Goal: Transaction & Acquisition: Purchase product/service

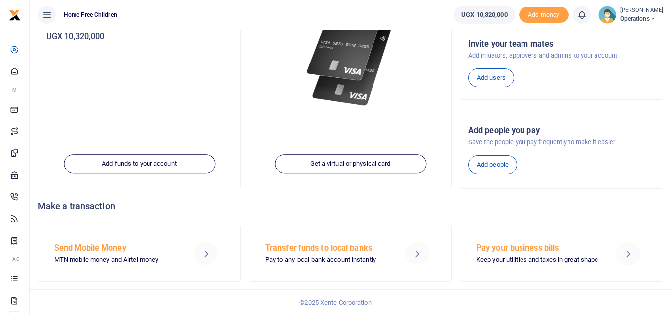
scroll to position [154, 0]
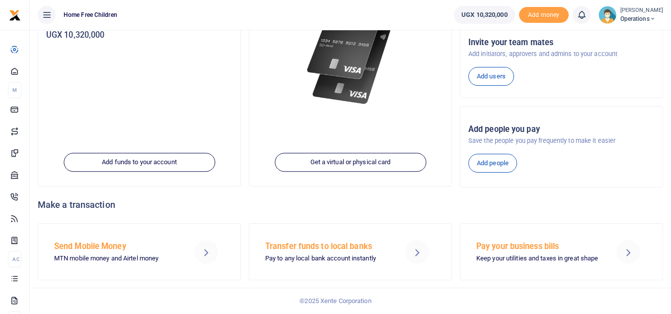
click at [96, 247] on h5 "Send Mobile Money" at bounding box center [117, 247] width 126 height 10
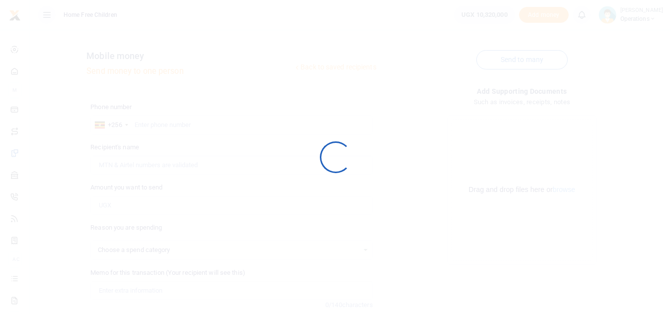
select select
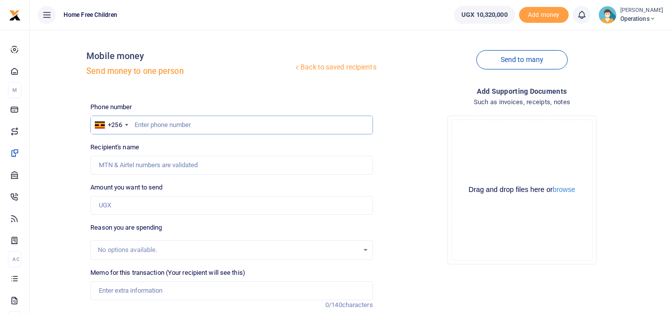
click at [216, 124] on input "text" at bounding box center [231, 125] width 282 height 19
type input "702190129"
click at [194, 166] on input "Recipient's name" at bounding box center [231, 165] width 282 height 19
type input "Mary Nankuze"
click at [178, 208] on input "Amount you want to send" at bounding box center [231, 205] width 282 height 19
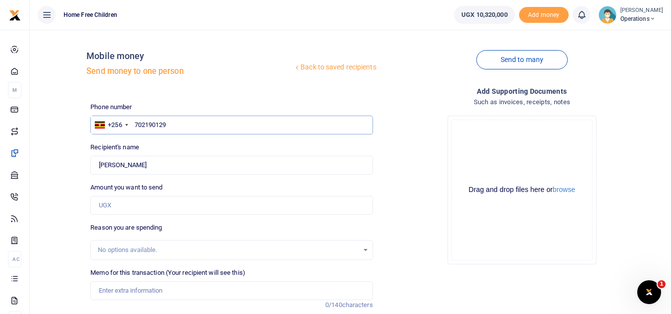
click at [186, 127] on input "702190129" at bounding box center [231, 125] width 282 height 19
type input "7"
type input "702756468"
click at [182, 166] on input "Found" at bounding box center [231, 165] width 282 height 19
type input "K"
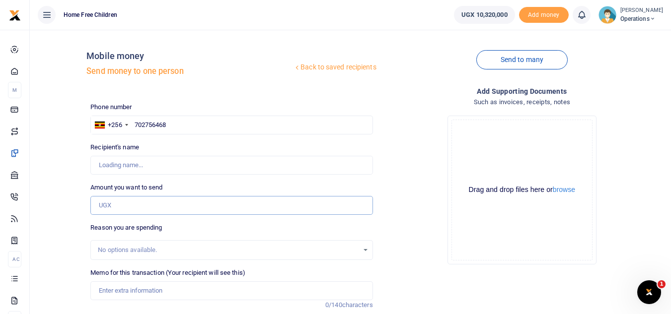
click at [151, 206] on input "Amount you want to send" at bounding box center [231, 205] width 282 height 19
click at [267, 130] on input "702756468" at bounding box center [231, 125] width 282 height 19
type input "702756468"
type input "Kasule Denis"
click at [270, 207] on input "Amount you want to send" at bounding box center [231, 205] width 282 height 19
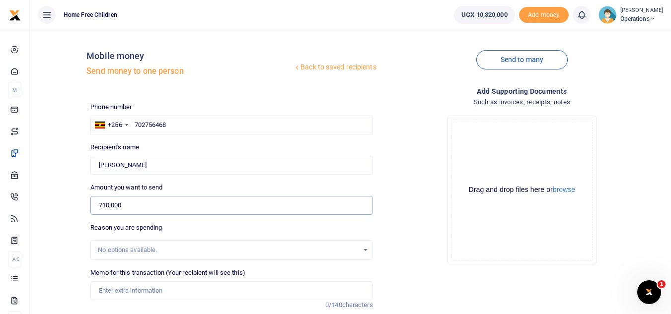
type input "710,000"
click at [251, 250] on div "No options available." at bounding box center [228, 250] width 260 height 10
click at [243, 250] on div "No options available." at bounding box center [228, 250] width 260 height 10
click at [365, 249] on div "No options available." at bounding box center [231, 250] width 281 height 11
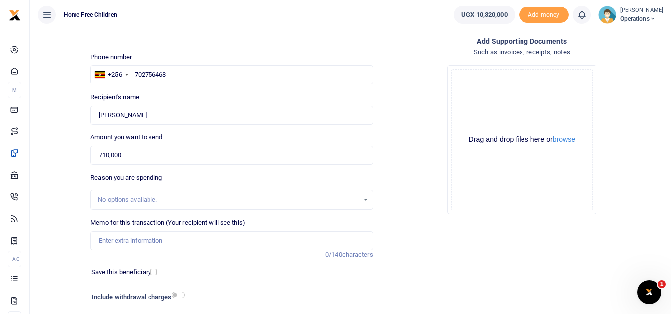
scroll to position [51, 0]
click at [243, 238] on input "Memo for this transaction (Your recipient will see this)" at bounding box center [231, 239] width 282 height 19
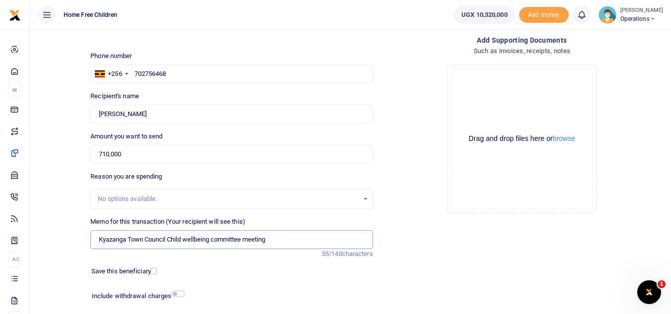
click at [275, 240] on input "Kyazanga Town Council Child wellbeing committee meeting" at bounding box center [231, 239] width 282 height 19
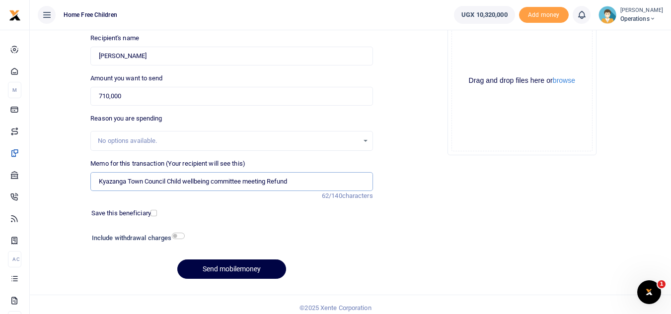
scroll to position [116, 0]
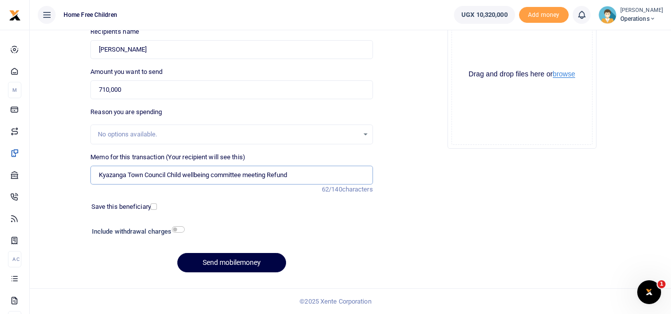
type input "Kyazanga Town Council Child wellbeing committee meeting Refund"
click at [567, 74] on button "browse" at bounding box center [564, 74] width 22 height 7
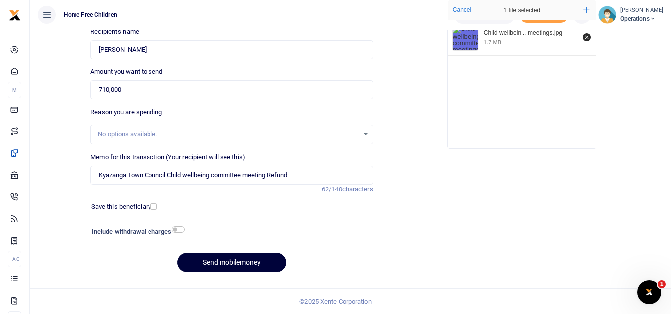
click at [230, 266] on button "Send mobilemoney" at bounding box center [231, 262] width 109 height 19
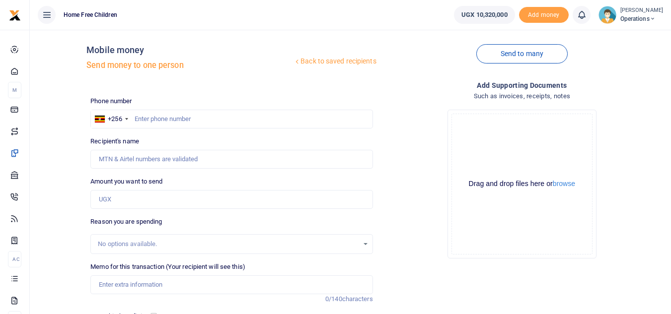
scroll to position [3, 0]
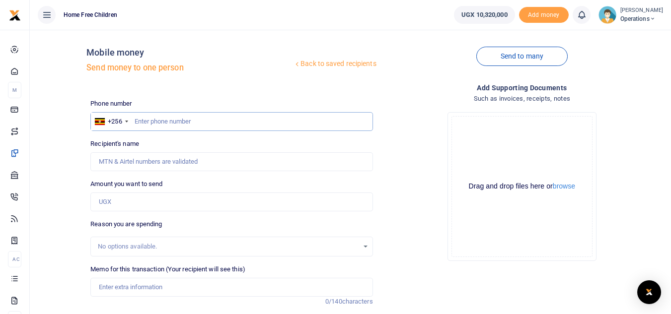
click at [251, 123] on input "text" at bounding box center [231, 121] width 282 height 19
type input "702190129"
type input "Mary Nankuze"
click at [190, 205] on input "Amount you want to send" at bounding box center [231, 202] width 282 height 19
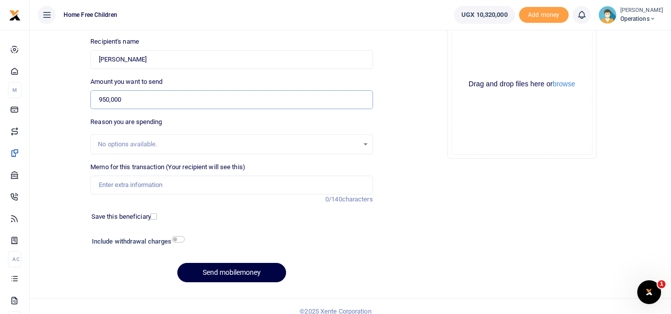
scroll to position [106, 0]
type input "950,000"
click at [258, 185] on input "Memo for this transaction (Your recipient will see this)" at bounding box center [231, 184] width 282 height 19
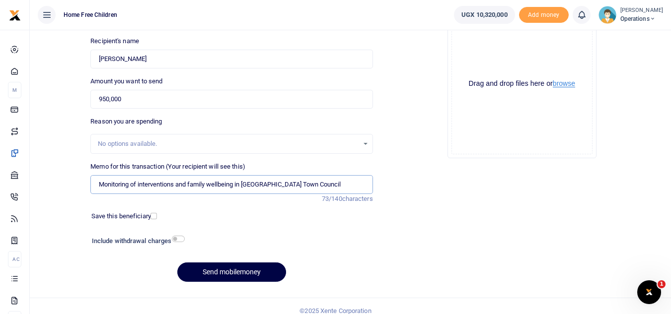
type input "Monitoring of interventions and family wellbeing in Kyazanga Town Council"
click at [562, 84] on button "browse" at bounding box center [564, 83] width 22 height 7
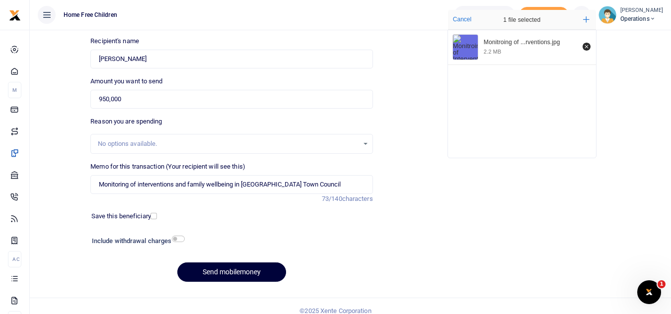
click at [256, 275] on button "Send mobilemoney" at bounding box center [231, 272] width 109 height 19
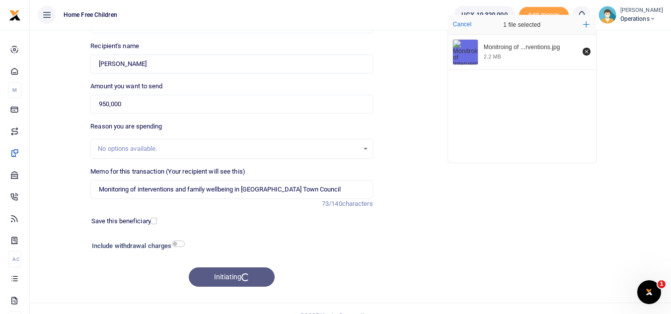
scroll to position [105, 0]
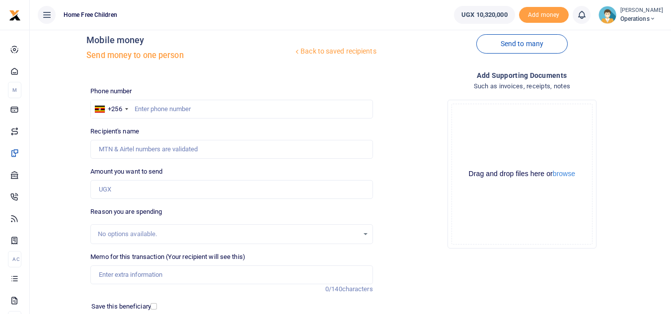
scroll to position [13, 0]
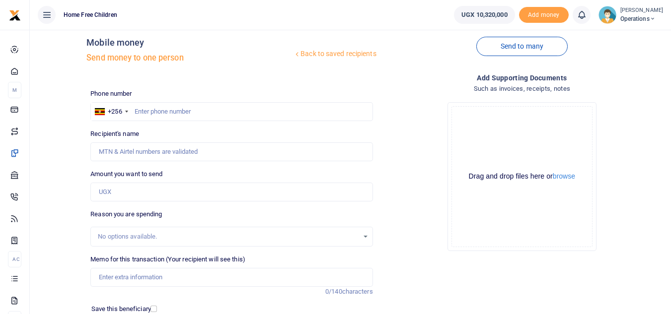
click at [656, 18] on icon at bounding box center [653, 18] width 6 height 7
click at [642, 124] on div "Drop your files here Drag and drop files here or browse Powered by Uppy" at bounding box center [522, 176] width 282 height 165
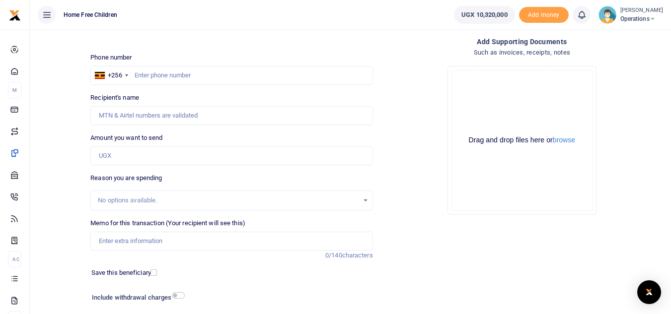
scroll to position [49, 0]
click at [272, 76] on input "text" at bounding box center [231, 76] width 282 height 19
type input "700175910"
click at [233, 157] on input "Amount you want to send" at bounding box center [231, 156] width 282 height 19
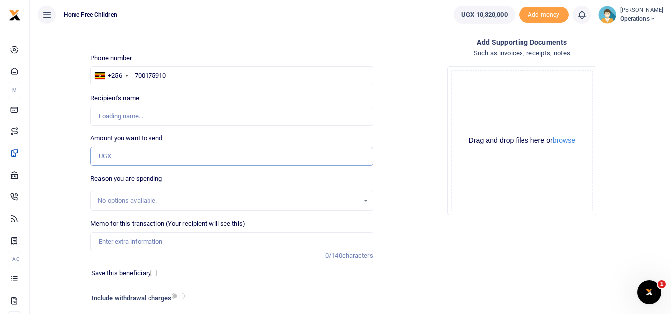
type input "Pauline Nakalule"
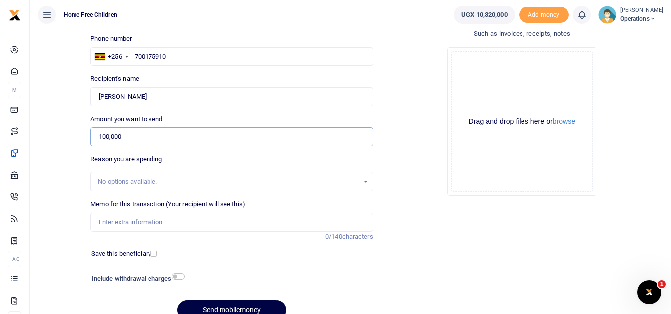
scroll to position [73, 0]
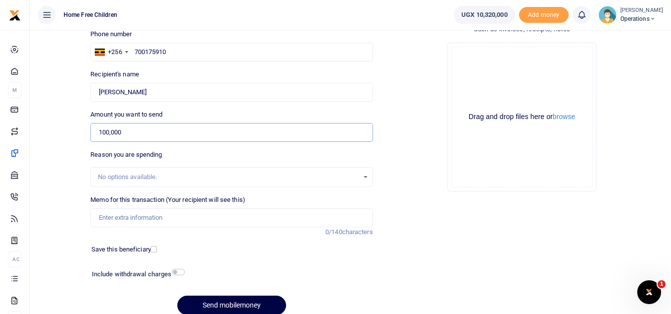
type input "100,000"
click at [289, 219] on input "Memo for this transaction (Your recipient will see this)" at bounding box center [231, 218] width 282 height 19
type input "Internet for August and Sept FCCU project"
click at [150, 248] on input "checkbox" at bounding box center [153, 249] width 6 height 6
checkbox input "true"
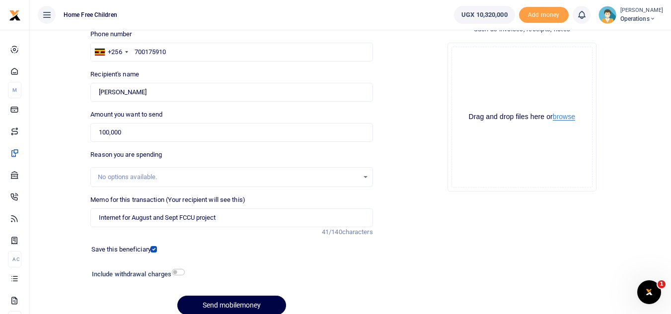
click at [558, 119] on button "browse" at bounding box center [564, 116] width 22 height 7
click at [563, 114] on button "browse" at bounding box center [564, 116] width 22 height 7
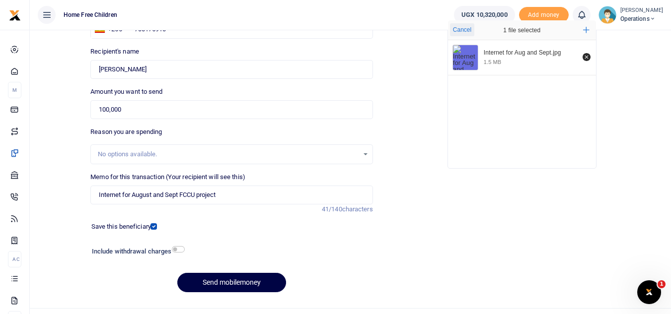
scroll to position [98, 0]
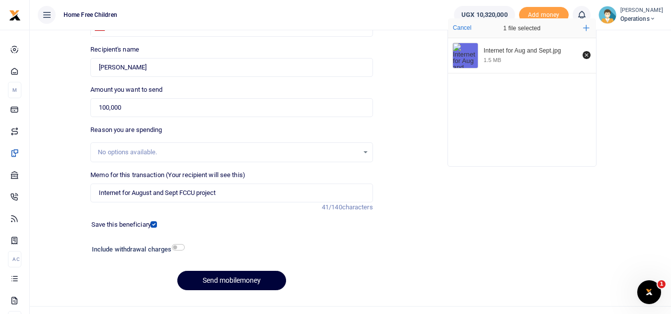
click at [225, 278] on button "Send mobilemoney" at bounding box center [231, 280] width 109 height 19
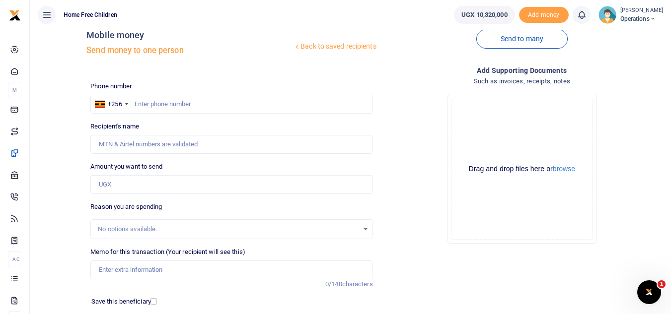
scroll to position [19, 0]
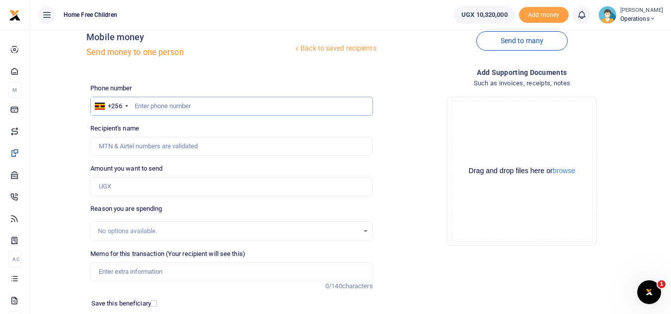
click at [243, 108] on input "text" at bounding box center [231, 106] width 282 height 19
type input "700557362"
type input "David Mutesasira"
type input "700557362"
click at [183, 267] on input "Memo for this transaction (Your recipient will see this)" at bounding box center [231, 272] width 282 height 19
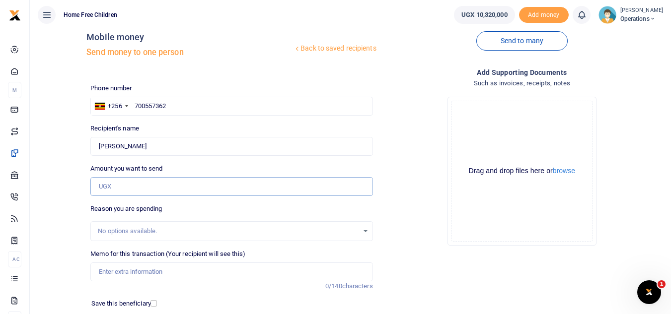
click at [147, 186] on input "Amount you want to send" at bounding box center [231, 186] width 282 height 19
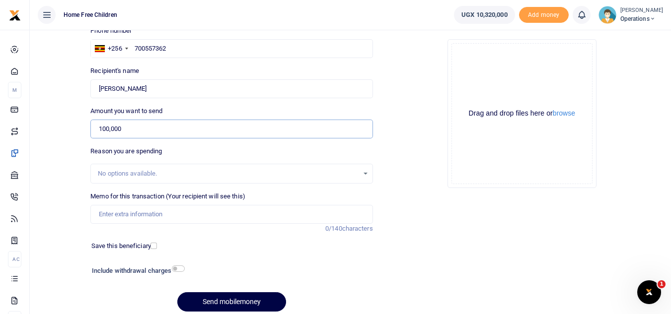
scroll to position [77, 0]
type input "100,000"
click at [188, 212] on input "Memo for this transaction (Your recipient will see this)" at bounding box center [231, 214] width 282 height 19
type input "Internet for August and Sept FCCU project"
click at [177, 47] on input "700557362" at bounding box center [231, 48] width 282 height 19
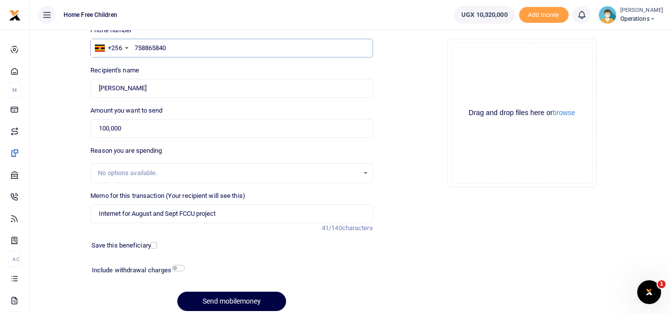
type input "758865840"
click at [158, 90] on input "Found" at bounding box center [231, 88] width 282 height 19
type input "M"
click at [171, 55] on input "758865840" at bounding box center [231, 48] width 282 height 19
click at [168, 91] on input "Found" at bounding box center [231, 88] width 282 height 19
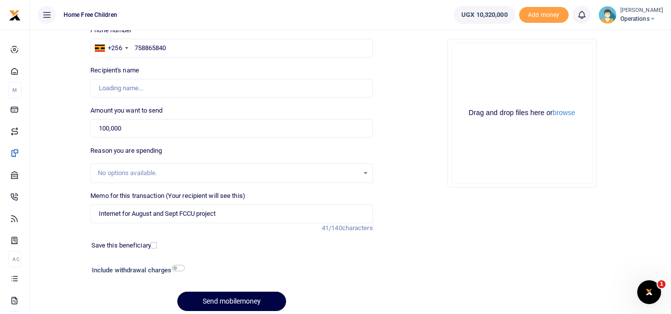
click at [169, 77] on div "Recipient's name Found Name is required." at bounding box center [231, 82] width 282 height 32
click at [173, 50] on input "758865840" at bounding box center [231, 48] width 282 height 19
type input "7"
type input "758865840"
type input "Mary Naddima"
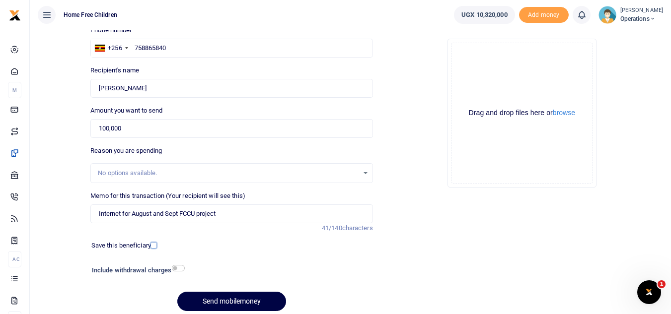
click at [156, 246] on input "checkbox" at bounding box center [153, 245] width 6 height 6
checkbox input "true"
click at [233, 304] on button "Send mobilemoney" at bounding box center [231, 301] width 109 height 19
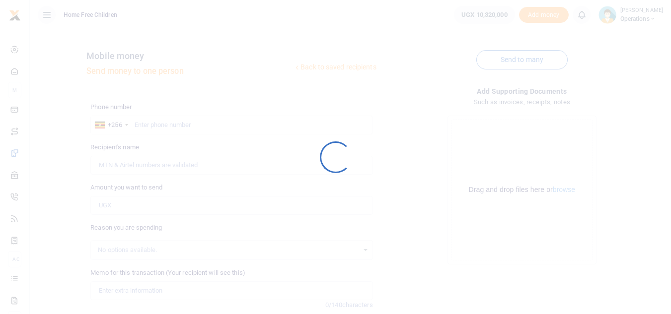
scroll to position [77, 0]
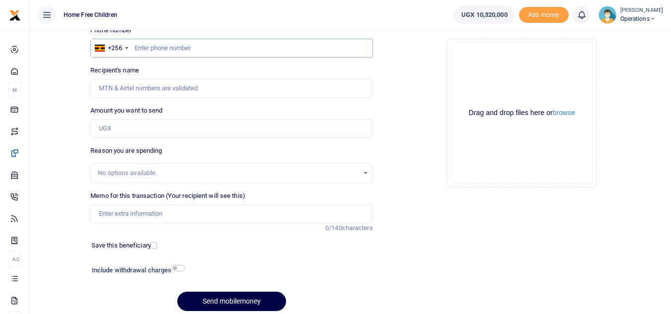
click at [226, 47] on input "text" at bounding box center [231, 48] width 282 height 19
type input "702111347"
type input "[PERSON_NAME]"
type input "702111347"
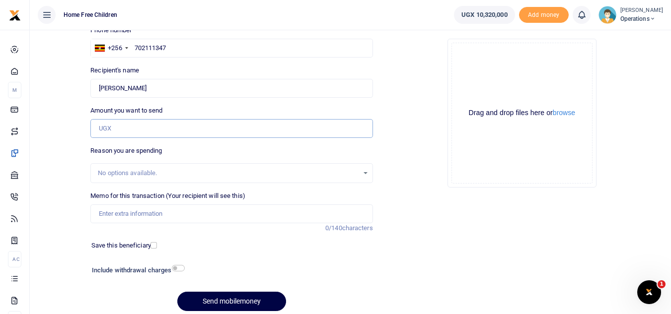
click at [179, 124] on input "Amount you want to send" at bounding box center [231, 128] width 282 height 19
type input "170,000"
click at [176, 217] on input "Memo for this transaction (Your recipient will see this)" at bounding box center [231, 214] width 282 height 19
type input "Internet for August and Sept FCCU project"
click at [155, 245] on input "checkbox" at bounding box center [153, 245] width 6 height 6
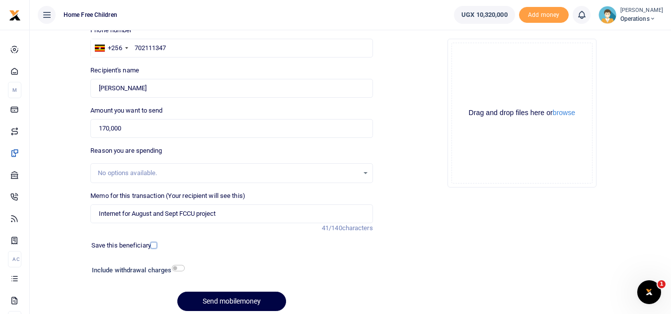
checkbox input "true"
click at [260, 299] on button "Send mobilemoney" at bounding box center [231, 301] width 109 height 19
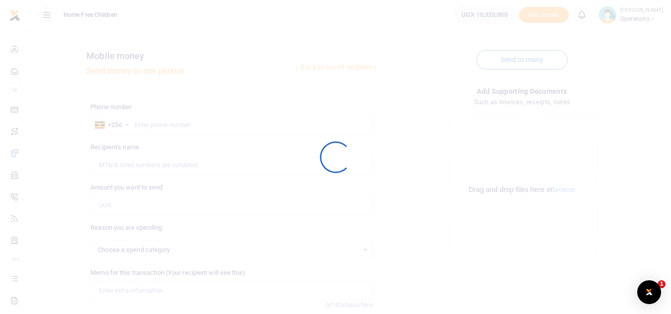
select select
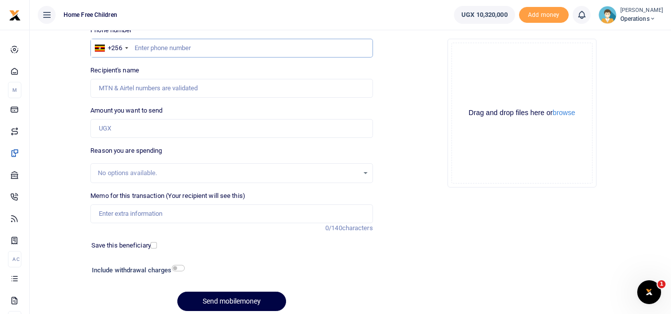
click at [215, 49] on input "text" at bounding box center [231, 48] width 282 height 19
type input "779585299"
type input "[PERSON_NAME]"
type input "779585299"
click at [179, 128] on input "Amount you want to send" at bounding box center [231, 128] width 282 height 19
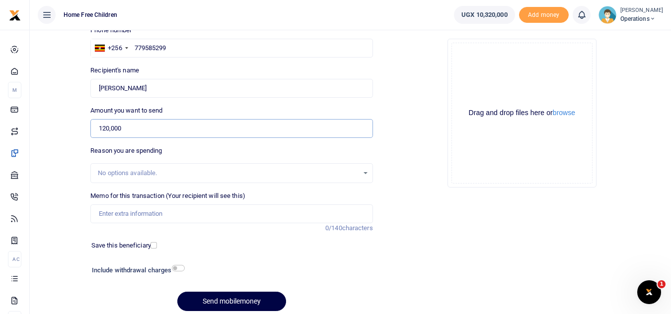
type input "120,000"
click at [171, 214] on input "Memo for this transaction (Your recipient will see this)" at bounding box center [231, 214] width 282 height 19
type input "Internet for August and Sept FCCU project"
click at [151, 249] on label "Save this beneficiary" at bounding box center [121, 246] width 60 height 10
click at [155, 245] on input "checkbox" at bounding box center [153, 245] width 6 height 6
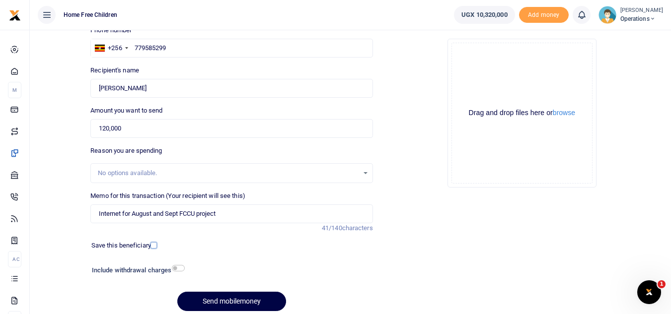
checkbox input "true"
click at [215, 302] on button "Send mobilemoney" at bounding box center [231, 301] width 109 height 19
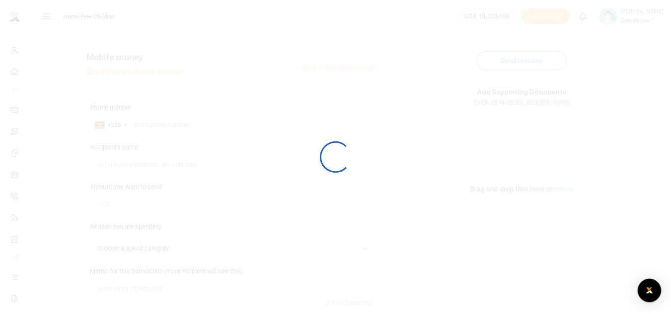
scroll to position [77, 0]
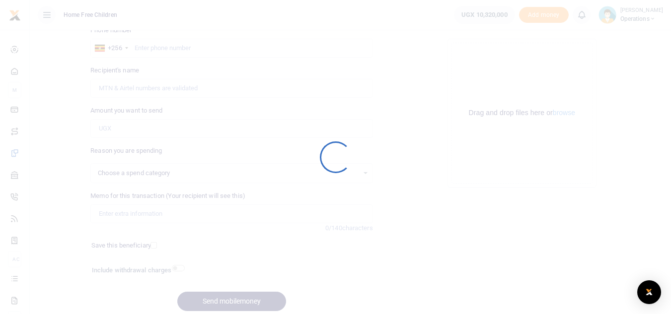
select select
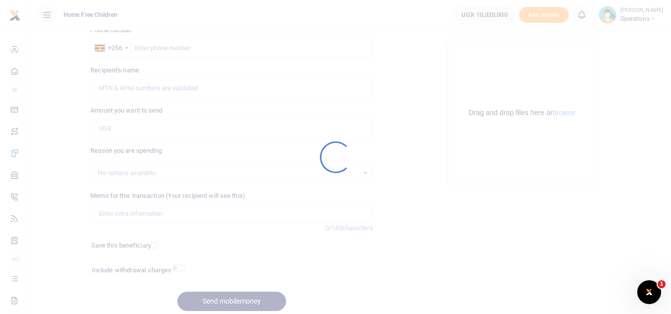
scroll to position [0, 0]
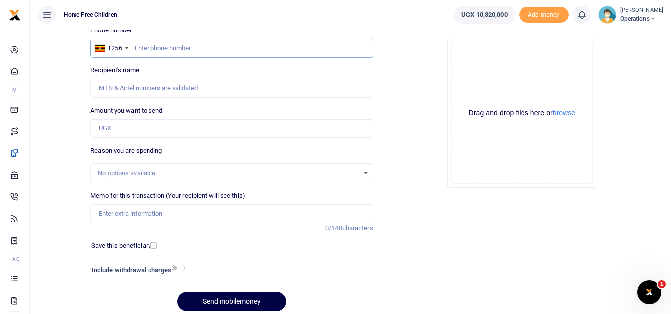
drag, startPoint x: 0, startPoint y: 0, endPoint x: 211, endPoint y: 46, distance: 215.5
click at [211, 46] on input "text" at bounding box center [231, 48] width 282 height 19
type input "752817047"
type input "Scovia Namutebi"
type input "752817047"
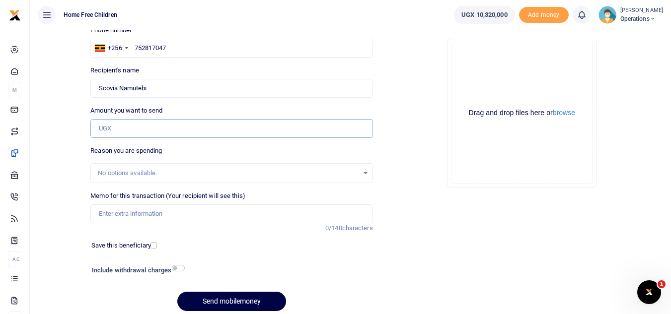
click at [161, 130] on input "Amount you want to send" at bounding box center [231, 128] width 282 height 19
type input "10,000"
click at [176, 215] on input "Memo for this transaction (Your recipient will see this)" at bounding box center [231, 214] width 282 height 19
type input "Internet for August and Sept FCCU project"
click at [152, 247] on input "checkbox" at bounding box center [153, 245] width 6 height 6
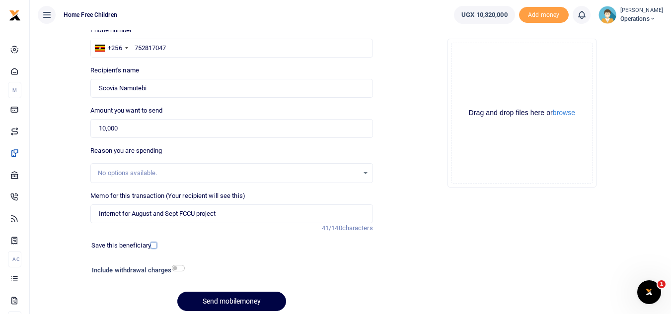
checkbox input "true"
click at [214, 301] on button "Send mobilemoney" at bounding box center [231, 301] width 109 height 19
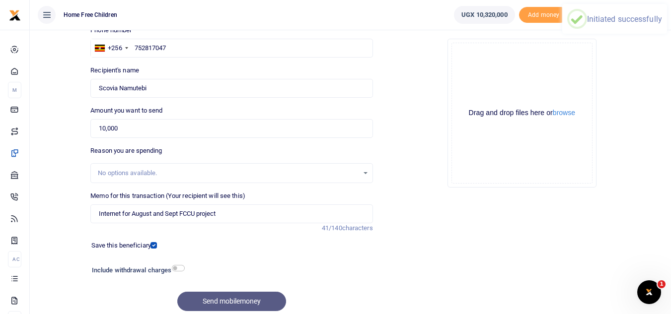
click at [214, 301] on div "Send mobilemoney" at bounding box center [231, 301] width 282 height 19
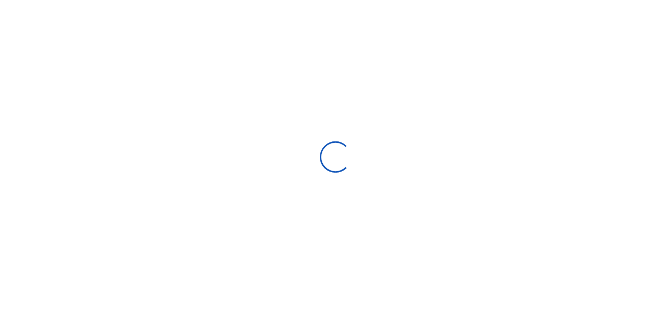
scroll to position [77, 0]
select select "Loading bundles"
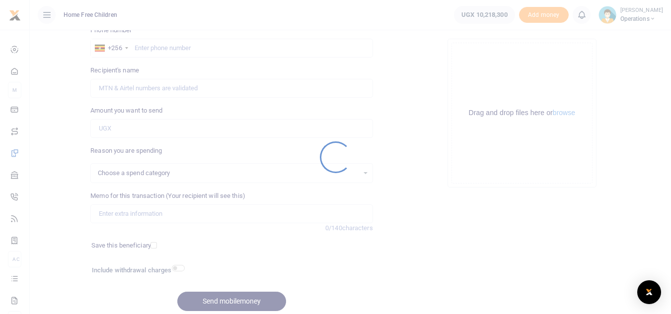
select select
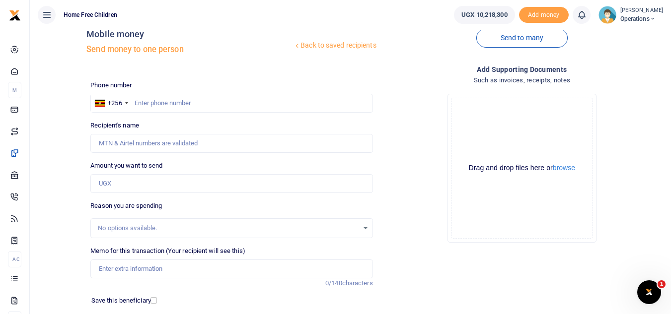
scroll to position [20, 0]
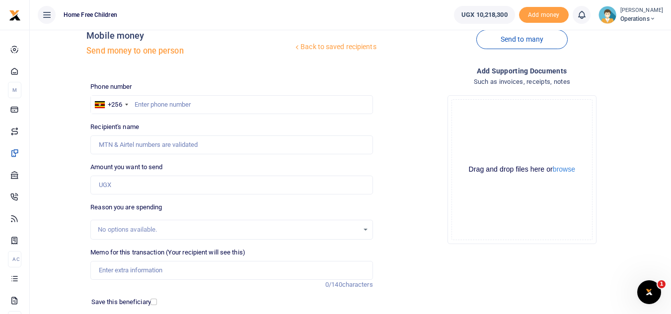
click at [206, 126] on div "Recipient's name Name is required." at bounding box center [231, 138] width 282 height 32
click at [208, 107] on input "text" at bounding box center [231, 104] width 282 height 19
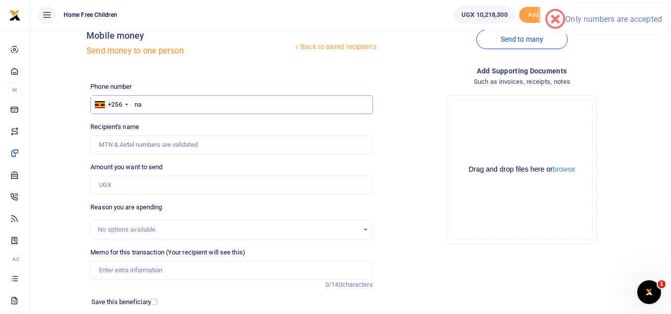
type input "n"
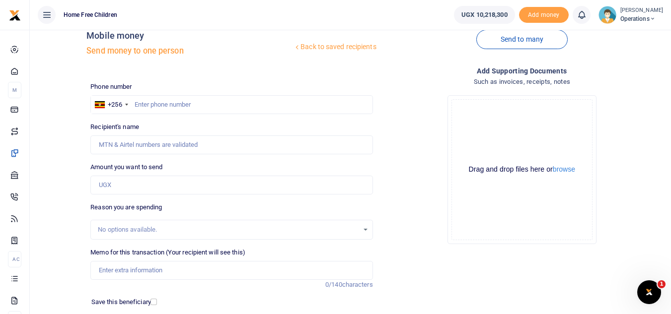
click at [339, 47] on link "Back to saved recipients" at bounding box center [335, 47] width 84 height 18
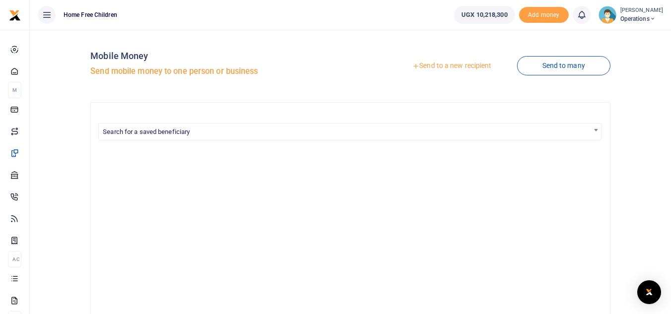
click at [143, 74] on h5 "Send mobile money to one person or business" at bounding box center [218, 72] width 256 height 10
click at [446, 64] on link "Send to a new recipient" at bounding box center [452, 66] width 130 height 18
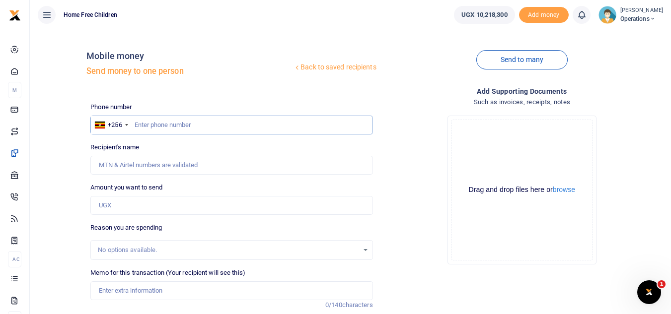
click at [213, 125] on input "text" at bounding box center [231, 125] width 282 height 19
type input "700175910"
type input "[PERSON_NAME]"
type input "700175910"
click at [158, 209] on input "Amount you want to send" at bounding box center [231, 205] width 282 height 19
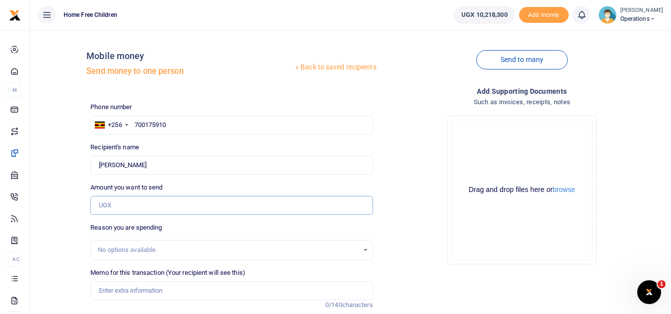
type input "100,000"
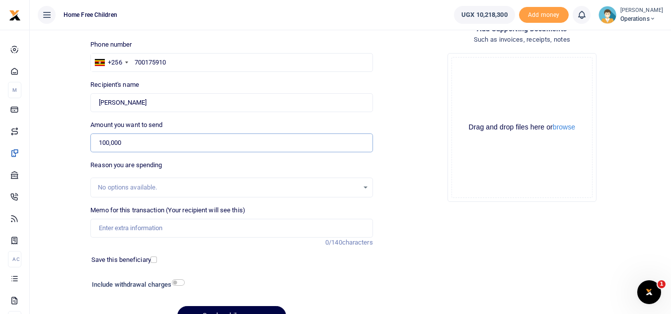
scroll to position [64, 0]
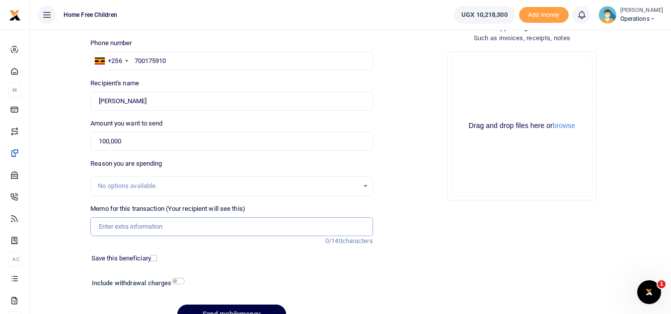
click at [186, 228] on input "Memo for this transaction (Your recipient will see this)" at bounding box center [231, 227] width 282 height 19
type input "Airtime for August & Sept FCCU Project"
click at [153, 260] on input "checkbox" at bounding box center [153, 258] width 6 height 6
checkbox input "true"
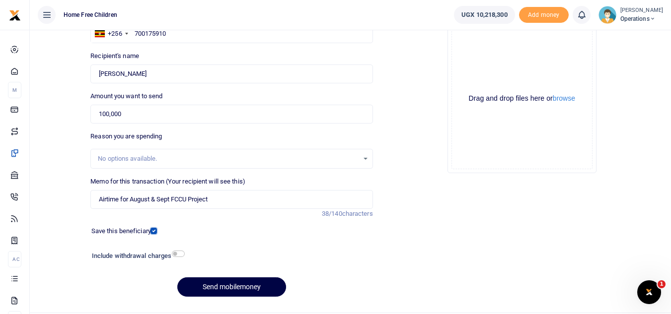
scroll to position [93, 0]
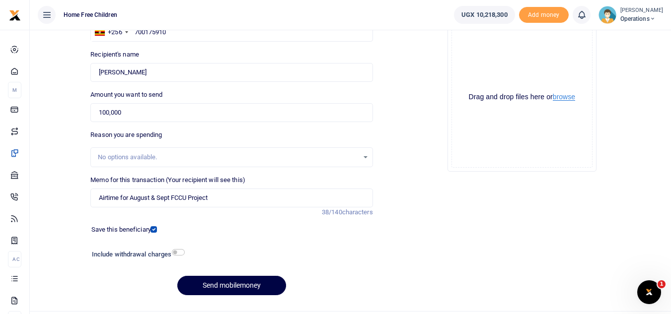
click at [562, 98] on button "browse" at bounding box center [564, 96] width 22 height 7
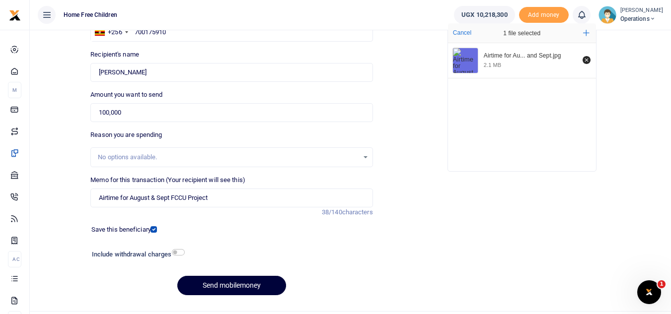
click at [230, 289] on button "Send mobilemoney" at bounding box center [231, 285] width 109 height 19
click at [158, 199] on input "Airtime for August & Sept FCCU Project" at bounding box center [231, 198] width 282 height 19
type input "Airtime for August and Sept FCCU Project"
click at [201, 282] on button "Send mobilemoney" at bounding box center [231, 285] width 109 height 19
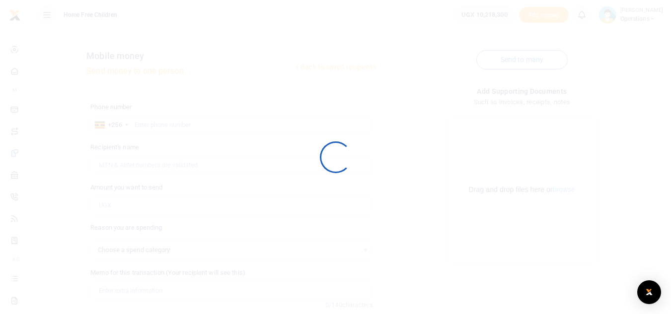
scroll to position [93, 0]
select select
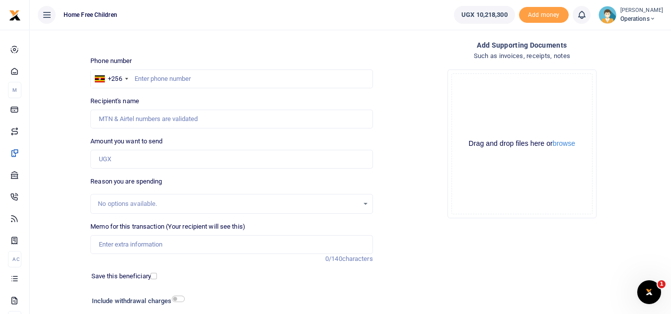
scroll to position [37, 0]
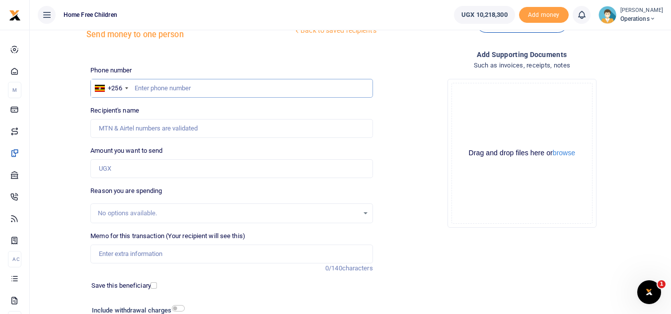
click at [221, 87] on input "text" at bounding box center [231, 88] width 282 height 19
type input "758865840"
type input "[PERSON_NAME]"
type input "758865840"
click at [137, 165] on input "Amount you want to send" at bounding box center [231, 168] width 282 height 19
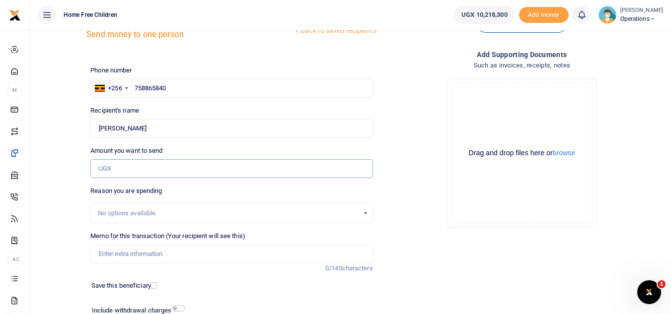
type input "100,000"
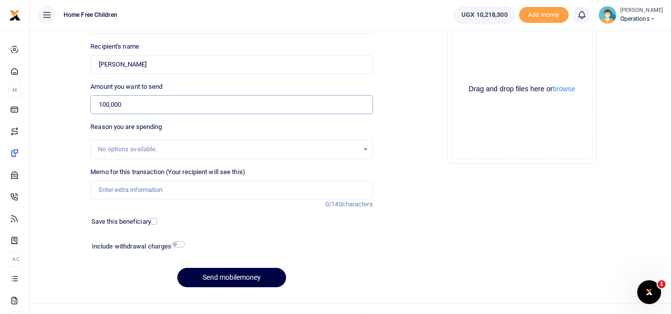
scroll to position [101, 0]
click at [249, 184] on input "Memo for this transaction (Your recipient will see this)" at bounding box center [231, 189] width 282 height 19
type input "Airtime for August & Sept FCCU Project"
click at [152, 224] on input "checkbox" at bounding box center [153, 221] width 6 height 6
checkbox input "true"
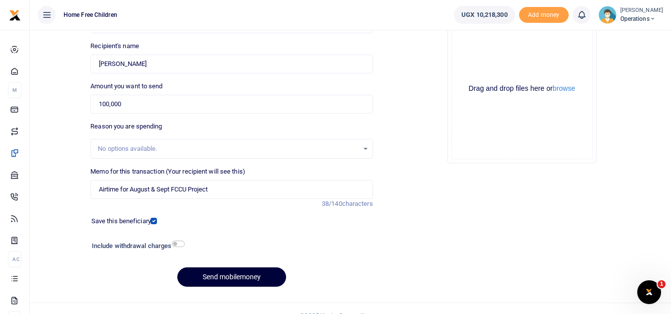
click at [229, 277] on button "Send mobilemoney" at bounding box center [231, 277] width 109 height 19
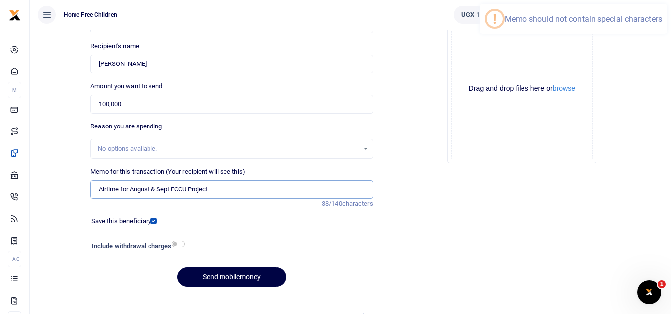
click at [158, 188] on input "Airtime for August & Sept FCCU Project" at bounding box center [231, 189] width 282 height 19
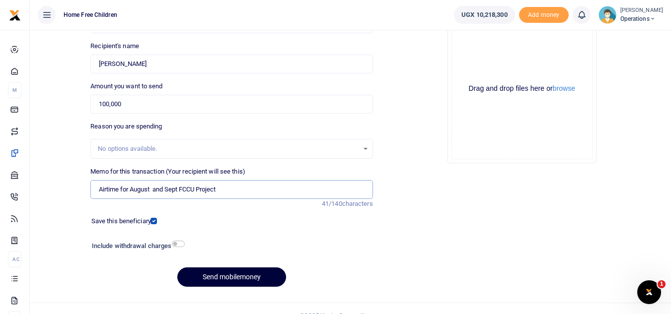
type input "Airtime for August and Sept FCCU Project"
click at [210, 277] on button "Send mobilemoney" at bounding box center [231, 277] width 109 height 19
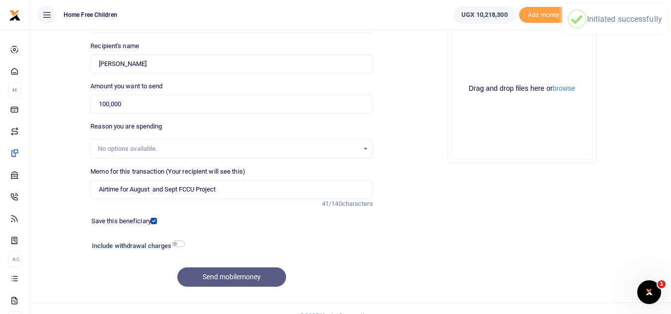
scroll to position [116, 0]
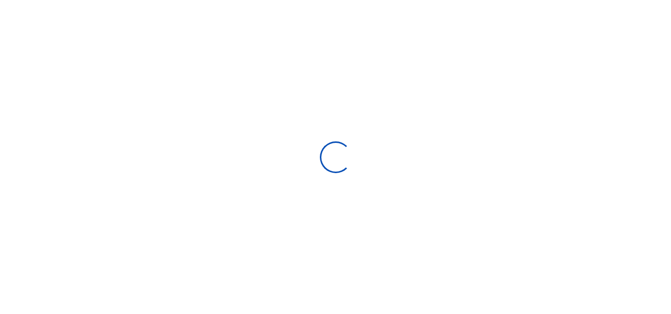
scroll to position [116, 0]
select select
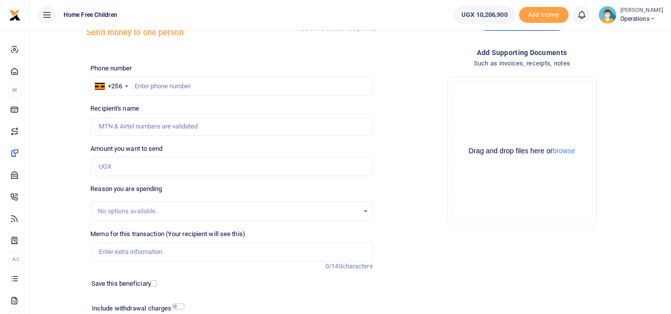
scroll to position [37, 0]
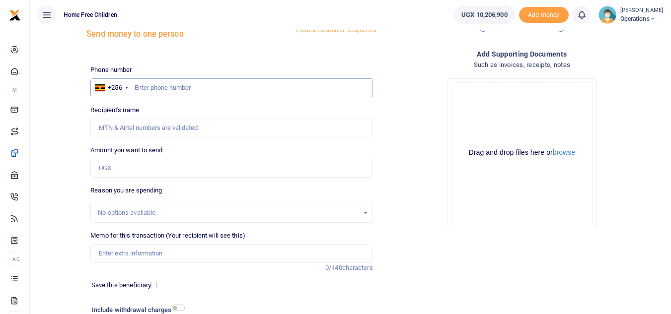
click at [222, 88] on input "text" at bounding box center [231, 87] width 282 height 19
type input "702111347"
type input "[PERSON_NAME]"
type input "702111347"
click at [142, 170] on input "Amount you want to send" at bounding box center [231, 168] width 282 height 19
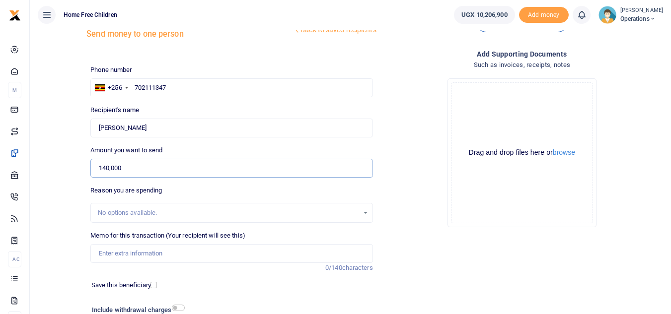
type input "140,000"
click at [162, 255] on input "Memo for this transaction (Your recipient will see this)" at bounding box center [231, 253] width 282 height 19
click at [157, 254] on input "Airtime for August & Sept FCCU Project" at bounding box center [231, 253] width 282 height 19
type input "Airtime for August and Sept FCCU Project"
click at [154, 287] on input "checkbox" at bounding box center [153, 285] width 6 height 6
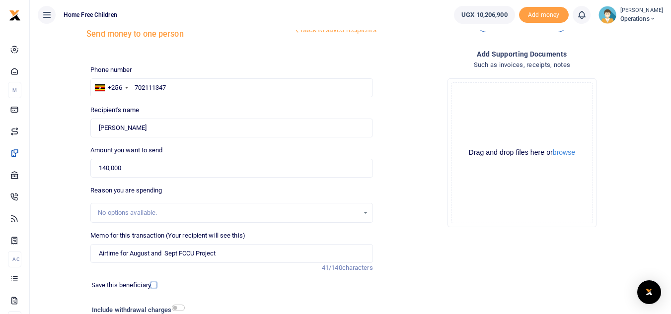
checkbox input "true"
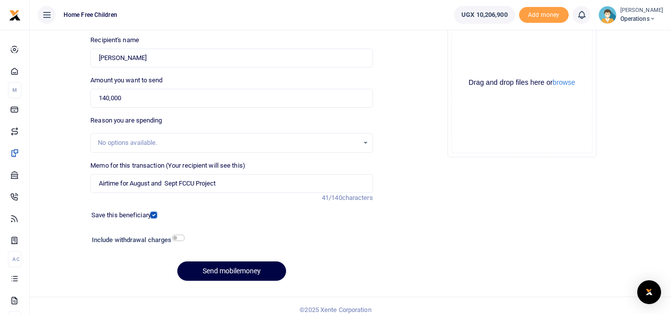
scroll to position [108, 0]
click at [253, 271] on button "Send mobilemoney" at bounding box center [231, 270] width 109 height 19
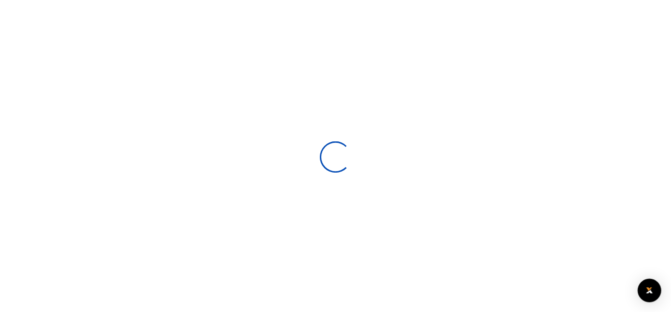
scroll to position [107, 0]
select select
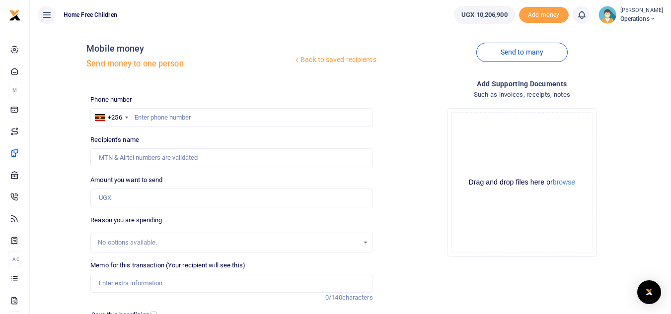
scroll to position [7, 0]
click at [308, 114] on input "text" at bounding box center [231, 118] width 282 height 19
type input "779585299"
type input "[PERSON_NAME]"
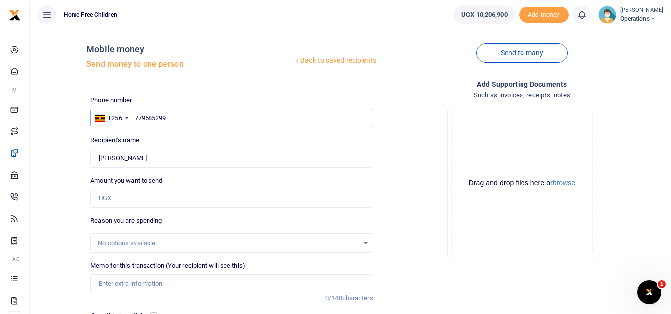
type input "779585299"
click at [195, 201] on input "Amount you want to send" at bounding box center [231, 198] width 282 height 19
type input "140,000"
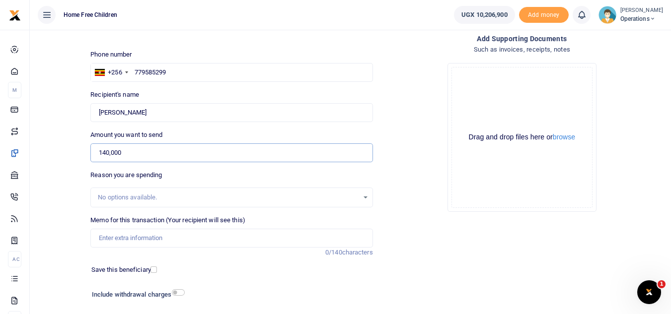
scroll to position [54, 0]
click at [243, 233] on input "Memo for this transaction (Your recipient will see this)" at bounding box center [231, 237] width 282 height 19
type input "Airtime for August and Sept FCCU Project"
click at [147, 269] on label "Save this beneficiary" at bounding box center [121, 269] width 60 height 10
click at [151, 269] on input "checkbox" at bounding box center [153, 269] width 6 height 6
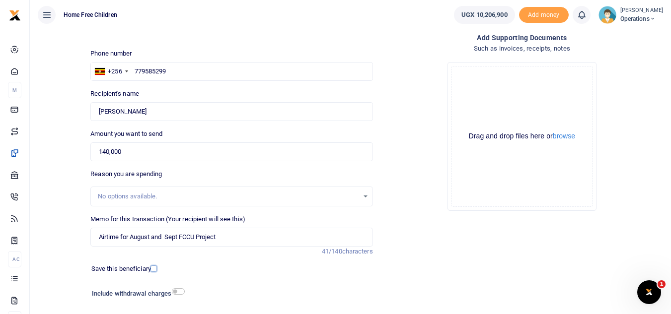
checkbox input "true"
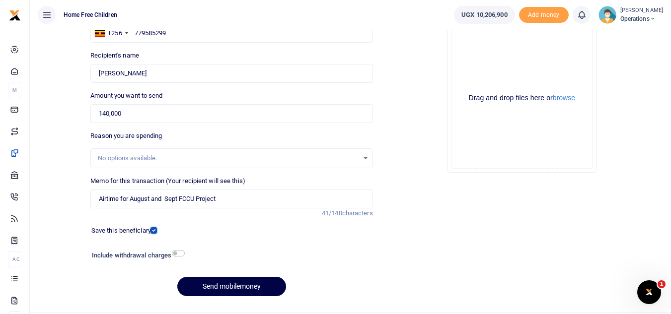
scroll to position [92, 0]
click at [241, 287] on button "Send mobilemoney" at bounding box center [231, 286] width 109 height 19
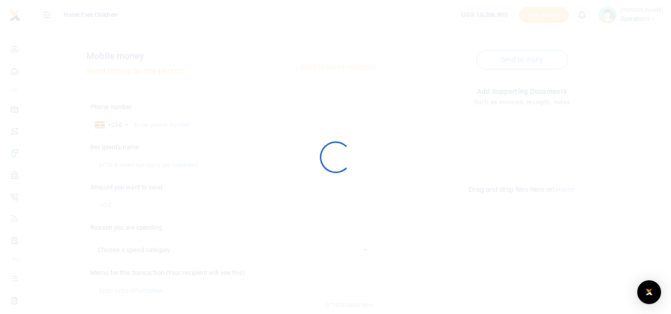
select select
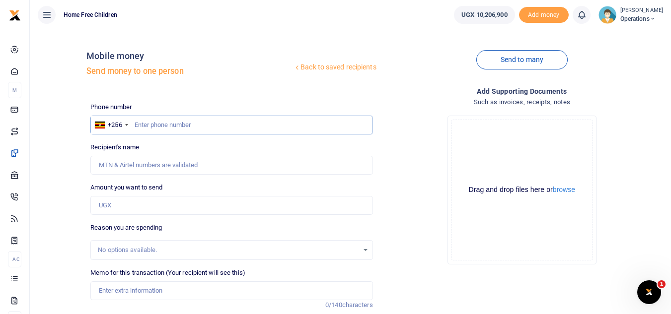
click at [252, 125] on input "text" at bounding box center [231, 125] width 282 height 19
type input "752817047"
type input "Scovia Namutebi"
type input "752817047"
click at [201, 207] on input "Amount you want to send" at bounding box center [231, 205] width 282 height 19
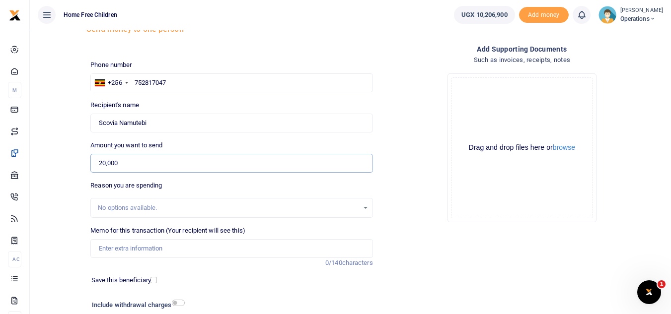
scroll to position [43, 0]
type input "20,000"
click at [199, 248] on input "Memo for this transaction (Your recipient will see this)" at bounding box center [231, 247] width 282 height 19
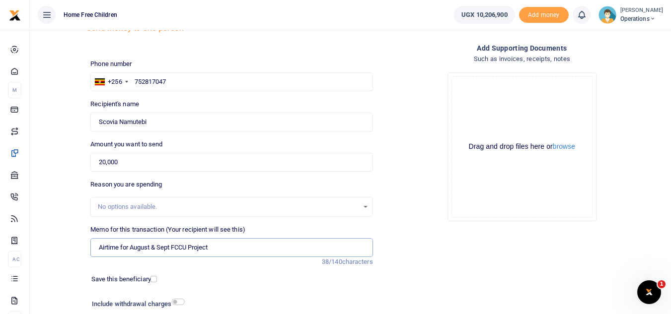
click at [158, 246] on input "Airtime for August & Sept FCCU Project" at bounding box center [231, 247] width 282 height 19
type input "Airtime for August and Sept FCCU Project"
click at [152, 279] on input "checkbox" at bounding box center [153, 279] width 6 height 6
checkbox input "true"
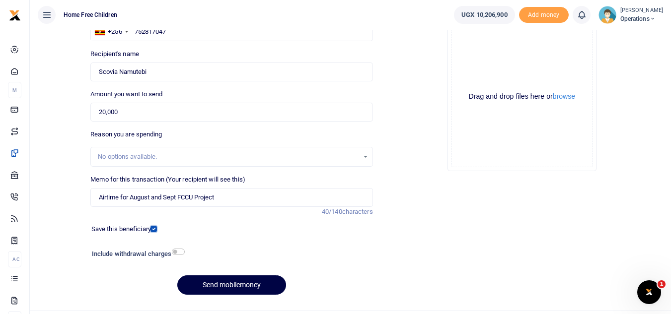
scroll to position [95, 0]
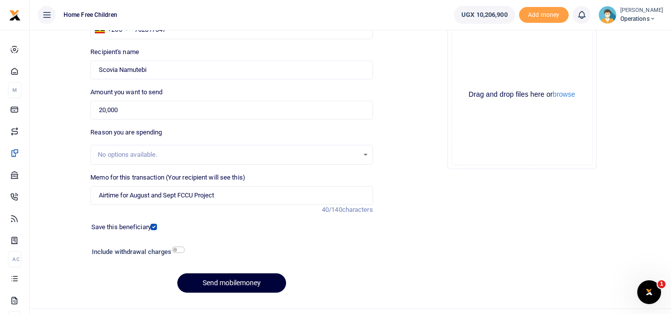
click at [250, 282] on button "Send mobilemoney" at bounding box center [231, 283] width 109 height 19
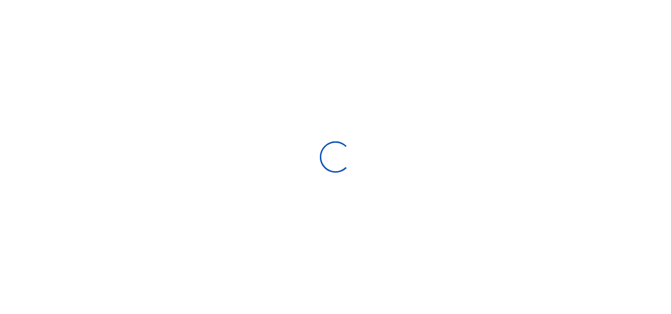
scroll to position [95, 0]
select select "Loading bundles"
select select
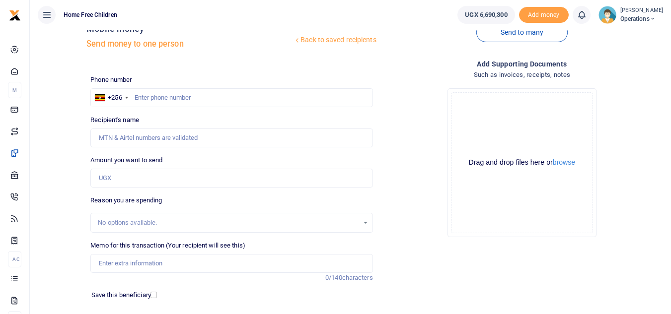
scroll to position [0, 0]
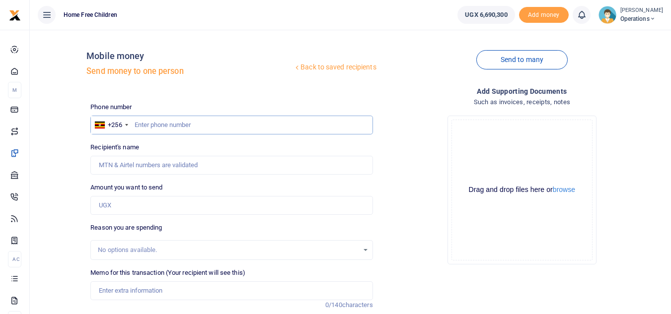
click at [173, 125] on input "text" at bounding box center [231, 125] width 282 height 19
type input "751655951"
type input "Wilson Kagumire"
type input "751655951"
click at [181, 204] on input "Amount you want to send" at bounding box center [231, 205] width 282 height 19
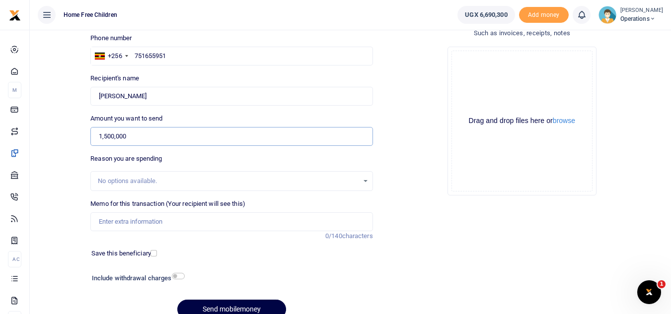
scroll to position [68, 0]
type input "1,500,000"
click at [218, 223] on input "Memo for this transaction (Your recipient will see this)" at bounding box center [231, 223] width 282 height 19
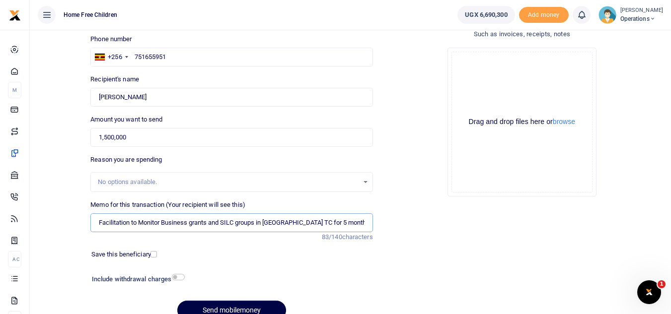
type input "Facilitation to Monitor Business grants and SILC groups in Kyazanga TC for 5 mo…"
click at [157, 256] on div at bounding box center [179, 255] width 46 height 10
click at [154, 256] on input "checkbox" at bounding box center [153, 254] width 6 height 6
checkbox input "true"
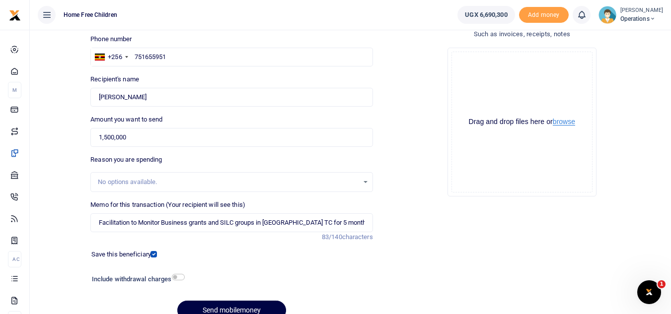
click at [563, 122] on button "browse" at bounding box center [564, 121] width 22 height 7
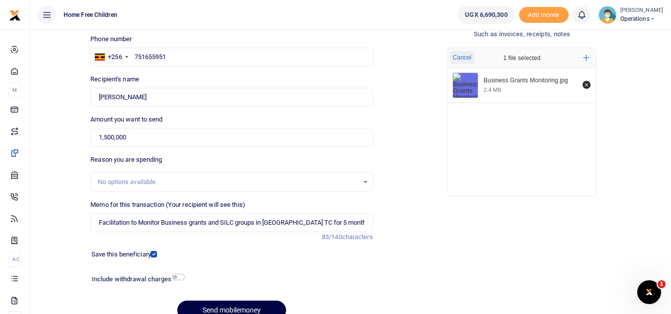
scroll to position [116, 0]
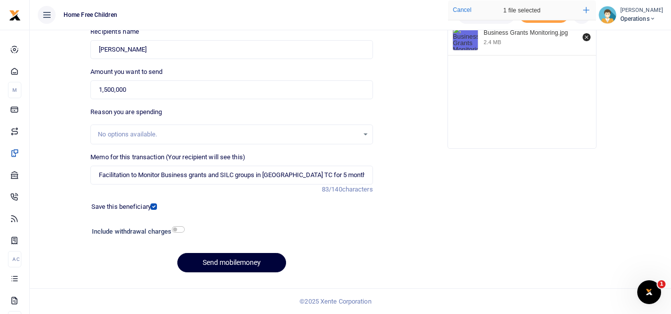
click at [265, 259] on button "Send mobilemoney" at bounding box center [231, 262] width 109 height 19
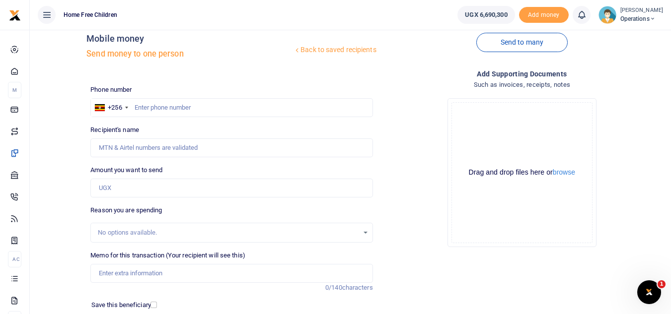
scroll to position [16, 0]
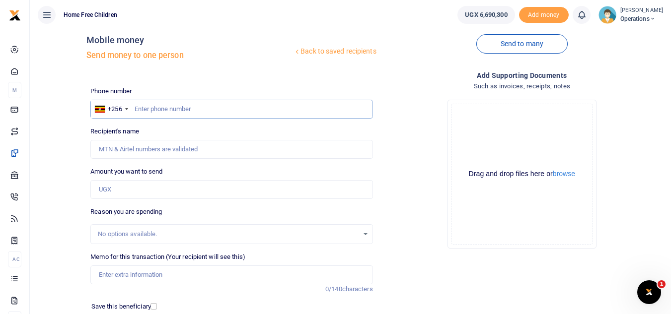
click at [260, 115] on input "text" at bounding box center [231, 109] width 282 height 19
type input "753575157"
type input "Atukwatse [PERSON_NAME]"
type input "753575157"
click at [180, 190] on input "Amount you want to send" at bounding box center [231, 189] width 282 height 19
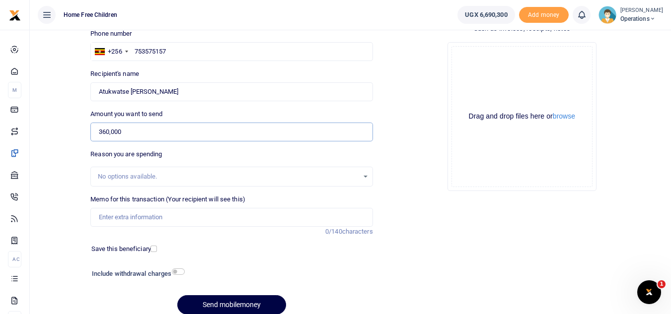
scroll to position [74, 0]
type input "360,000"
click at [288, 212] on input "Memo for this transaction (Your recipient will see this)" at bounding box center [231, 217] width 282 height 19
type input "Rent for Nakimera Melon for 12 months"
click at [152, 247] on input "checkbox" at bounding box center [153, 248] width 6 height 6
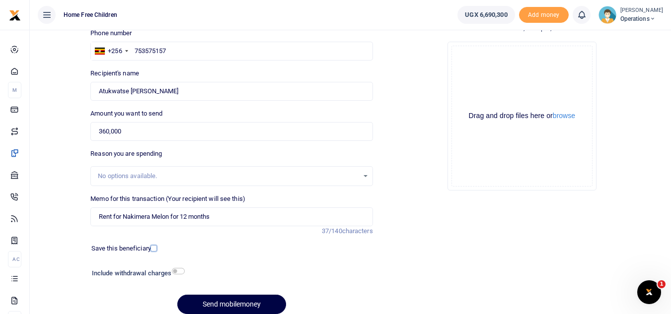
checkbox input "true"
click at [562, 119] on button "browse" at bounding box center [564, 115] width 22 height 7
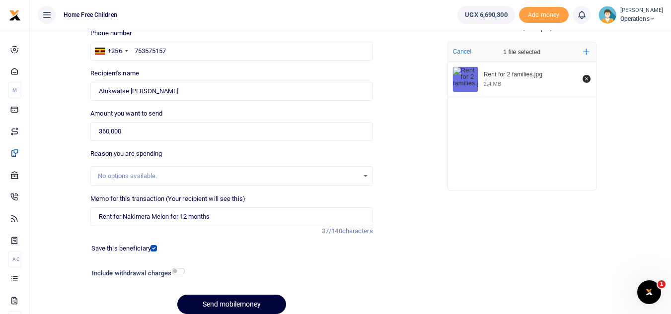
click at [219, 304] on button "Send mobilemoney" at bounding box center [231, 304] width 109 height 19
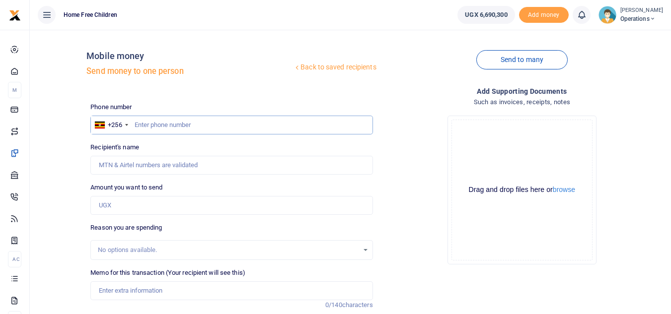
click at [285, 127] on input "text" at bounding box center [231, 125] width 282 height 19
type input "752189997"
type input "Veria Amulen"
type input "752189997"
click at [218, 210] on input "Amount you want to send" at bounding box center [231, 205] width 282 height 19
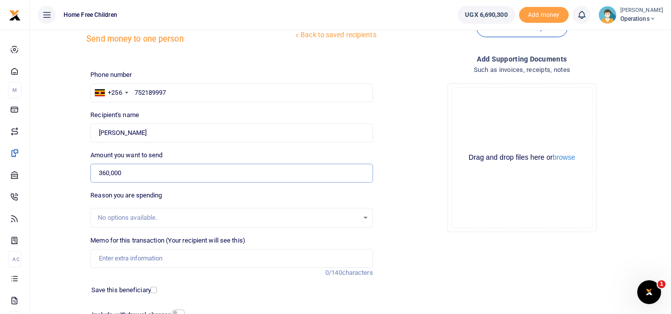
scroll to position [34, 0]
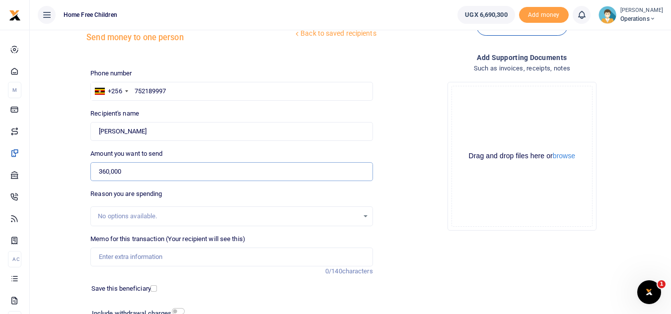
type input "360,000"
click at [297, 262] on input "Memo for this transaction (Your recipient will see this)" at bounding box center [231, 257] width 282 height 19
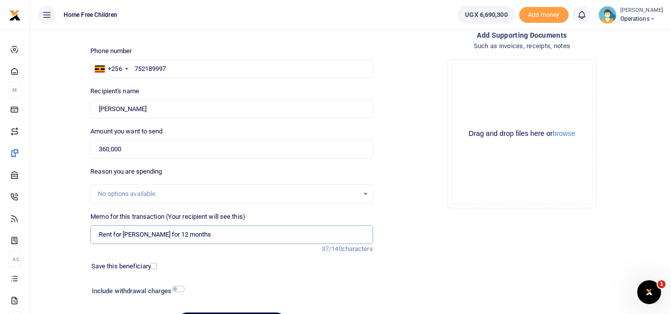
scroll to position [77, 0]
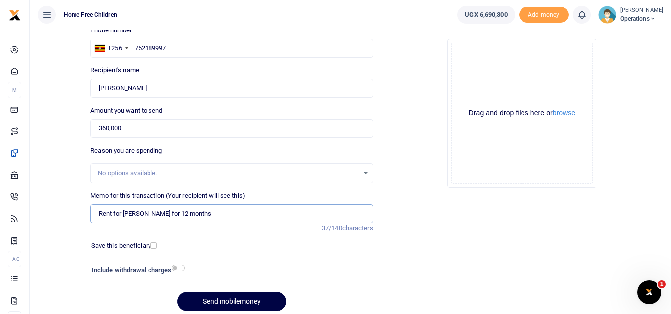
type input "Rent for [PERSON_NAME] for 12 months"
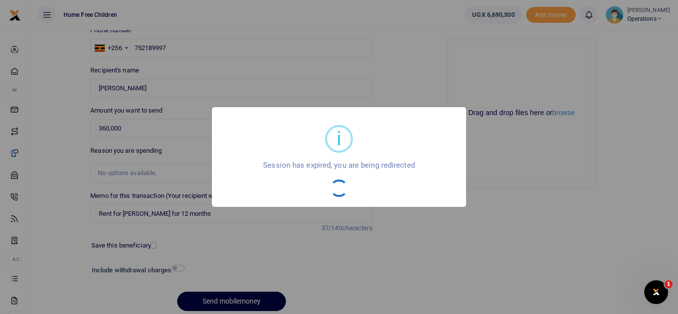
click at [486, 162] on div "i × Session has expired, you are being redirected OK No Cancel" at bounding box center [339, 157] width 678 height 314
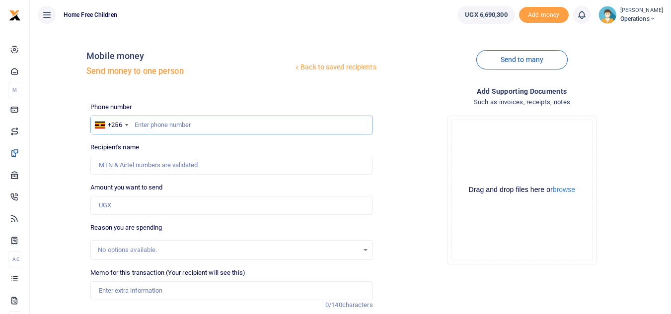
click at [218, 127] on input "text" at bounding box center [231, 125] width 282 height 19
type input "752189997"
type input "Veria Amulen"
type input "752189997"
click at [184, 210] on input "Amount you want to send" at bounding box center [231, 205] width 282 height 19
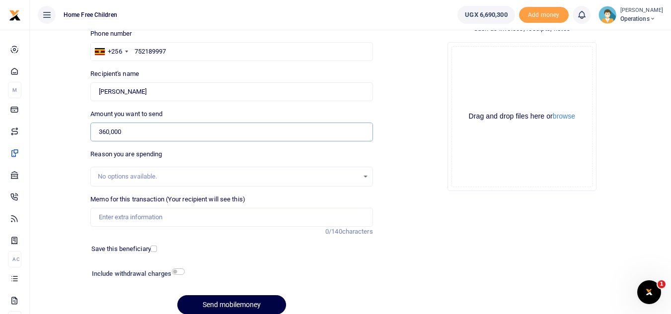
scroll to position [74, 0]
type input "360,000"
click at [256, 217] on input "Memo for this transaction (Your recipient will see this)" at bounding box center [231, 217] width 282 height 19
type input "Rent for Nakiberu Amina for 12 months"
click at [156, 252] on div at bounding box center [179, 249] width 46 height 10
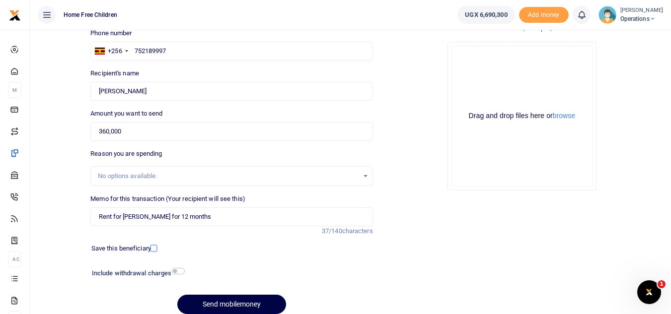
click at [150, 249] on input "checkbox" at bounding box center [153, 248] width 6 height 6
checkbox input "true"
click at [219, 308] on button "Send mobilemoney" at bounding box center [231, 304] width 109 height 19
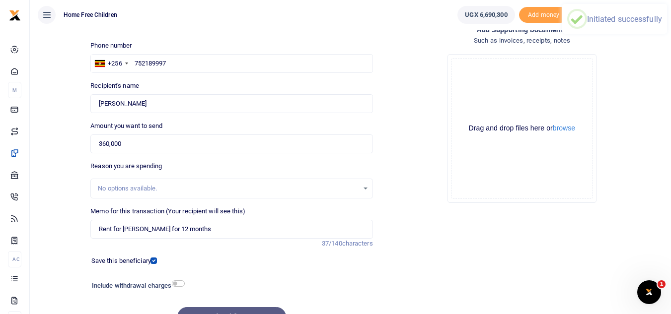
scroll to position [46, 0]
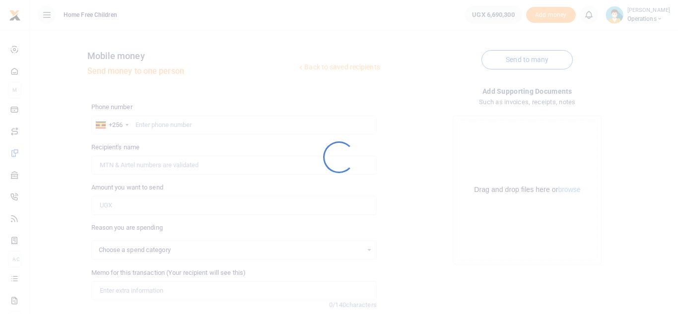
select select
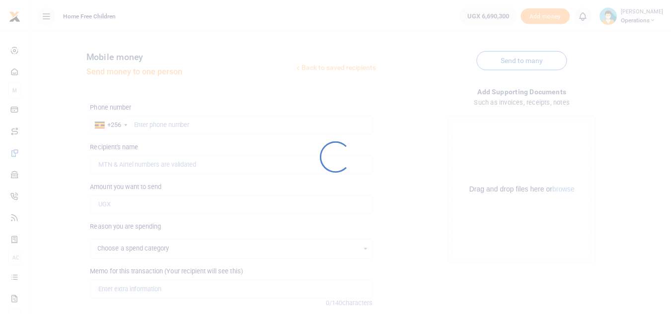
scroll to position [36, 0]
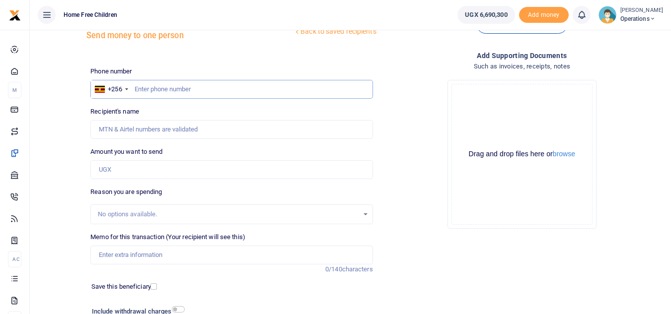
click at [226, 86] on input "text" at bounding box center [231, 89] width 282 height 19
type input "758865840"
type input "[PERSON_NAME]"
type input "758865840"
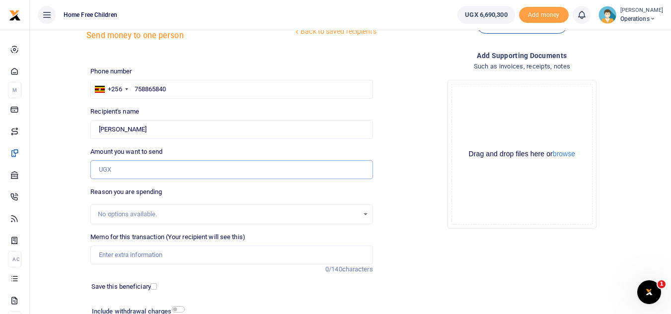
click at [172, 175] on input "Amount you want to send" at bounding box center [231, 169] width 282 height 19
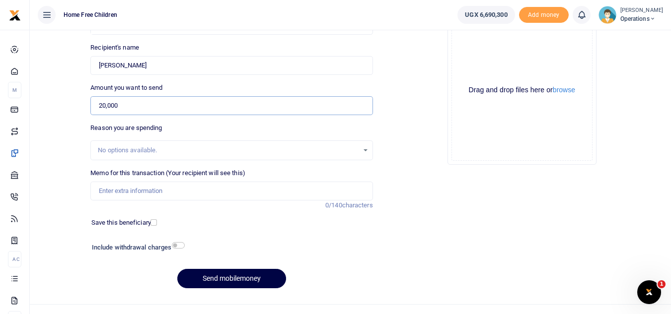
scroll to position [99, 0]
type input "20,000"
click at [232, 194] on input "Memo for this transaction (Your recipient will see this)" at bounding box center [231, 192] width 282 height 19
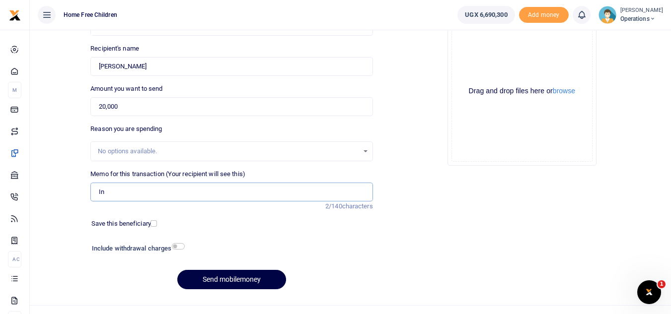
type input "I"
type input "Airtime for Aug and Sept Scovia"
click at [154, 224] on input "checkbox" at bounding box center [153, 224] width 6 height 6
checkbox input "true"
click at [213, 282] on button "Send mobilemoney" at bounding box center [231, 279] width 109 height 19
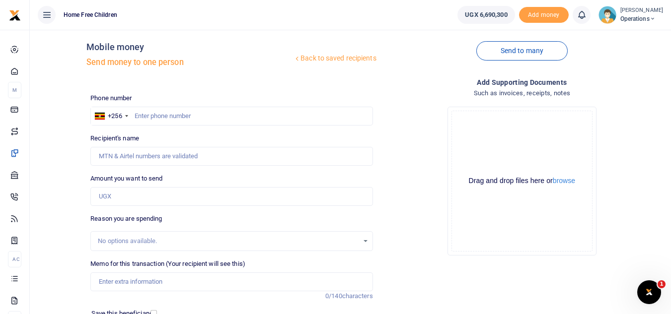
scroll to position [8, 0]
click at [250, 118] on input "text" at bounding box center [231, 116] width 282 height 19
type input "752817047"
type input "Scovia Namutebi"
type input "700175910"
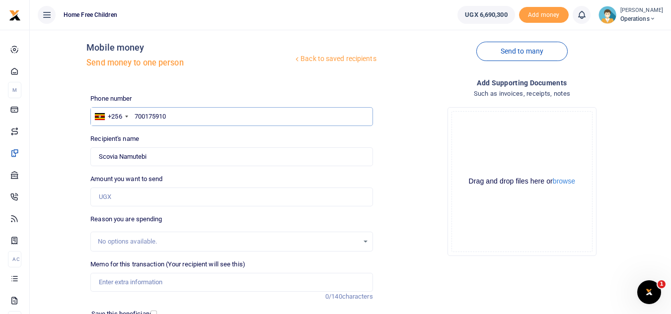
type input "[PERSON_NAME]"
type input "700175910"
click at [169, 199] on input "Amount you want to send" at bounding box center [231, 197] width 282 height 19
type input "1,155,000"
click at [176, 286] on input "Memo for this transaction (Your recipient will see this)" at bounding box center [231, 282] width 282 height 19
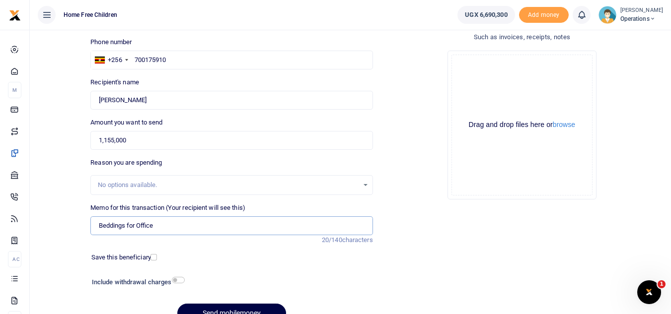
scroll to position [66, 0]
type input "Beddings for Office"
click at [154, 257] on input "checkbox" at bounding box center [153, 257] width 6 height 6
checkbox input "true"
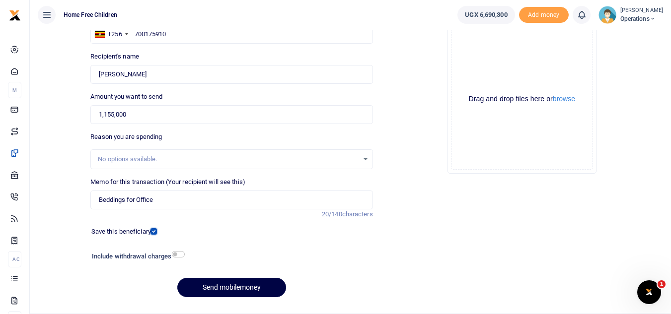
scroll to position [90, 0]
click at [558, 102] on button "browse" at bounding box center [564, 99] width 22 height 7
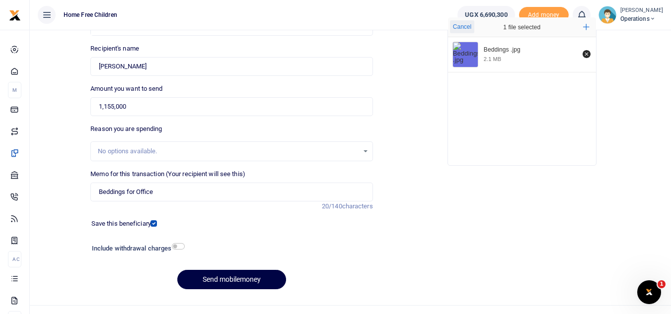
scroll to position [100, 0]
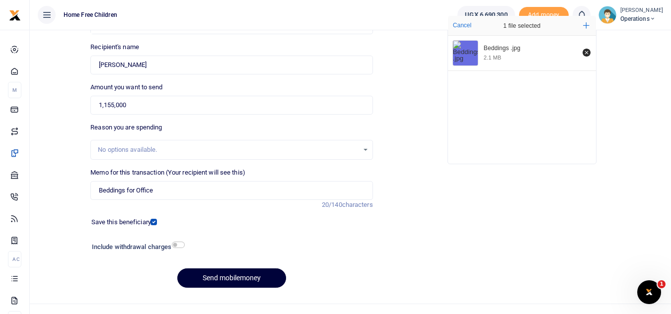
click at [229, 277] on button "Send mobilemoney" at bounding box center [231, 278] width 109 height 19
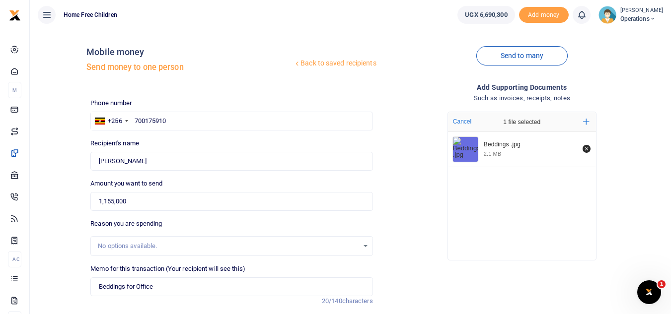
scroll to position [0, 0]
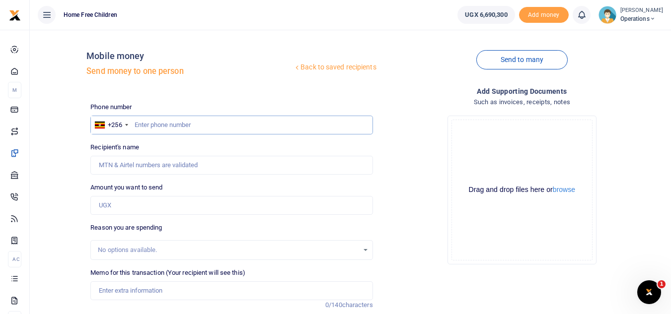
click at [202, 126] on input "text" at bounding box center [231, 125] width 282 height 19
type input "779585299"
type input "[PERSON_NAME]"
type input "779585299"
click at [190, 205] on input "Amount you want to send" at bounding box center [231, 205] width 282 height 19
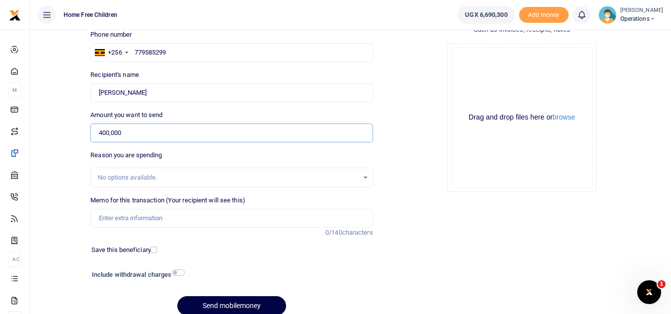
scroll to position [74, 0]
type input "400,000"
click at [188, 219] on input "Memo for this transaction (Your recipient will see this)" at bounding box center [231, 217] width 282 height 19
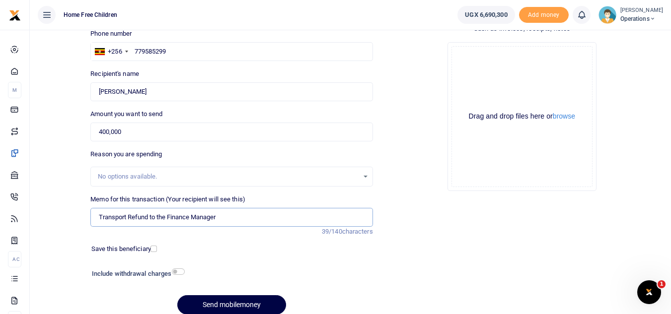
type input "Transport Refund to the Finance Manager"
click at [153, 246] on input "checkbox" at bounding box center [153, 249] width 6 height 6
checkbox input "true"
click at [563, 117] on button "browse" at bounding box center [564, 116] width 22 height 7
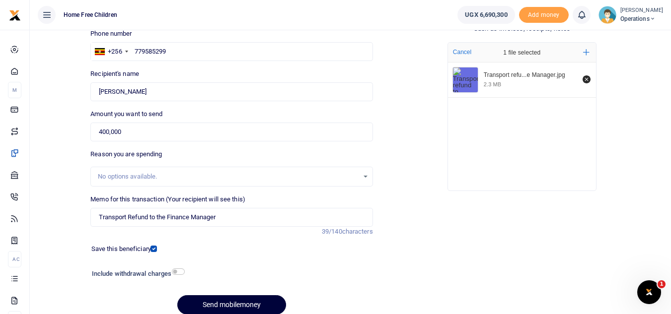
click at [203, 302] on button "Send mobilemoney" at bounding box center [231, 305] width 109 height 19
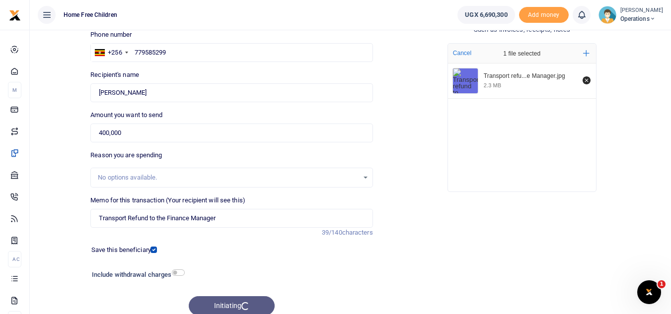
scroll to position [76, 0]
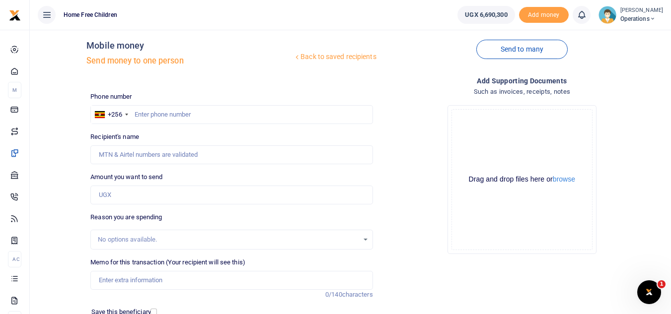
scroll to position [12, 0]
click at [232, 118] on input "text" at bounding box center [231, 113] width 282 height 19
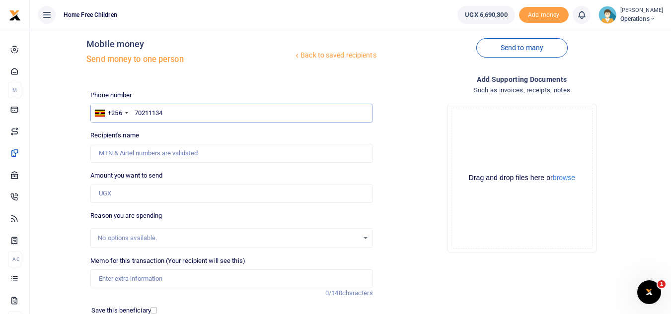
type input "702111347"
type input "[PERSON_NAME]"
type input "702111347"
click at [141, 193] on input "Amount you want to send" at bounding box center [231, 193] width 282 height 19
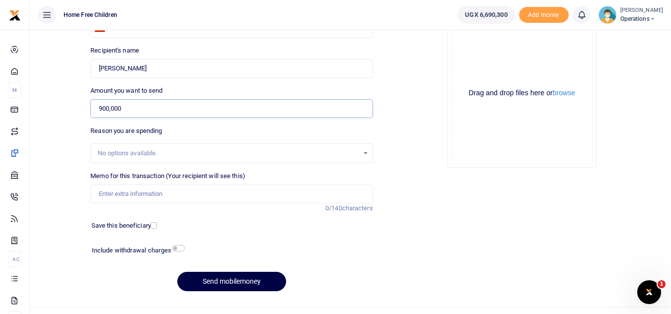
scroll to position [98, 0]
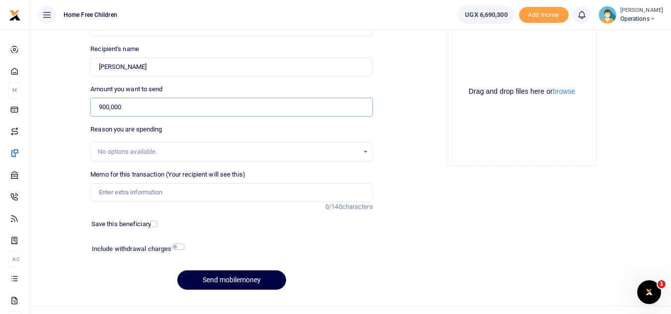
type input "900,000"
click at [153, 223] on input "checkbox" at bounding box center [153, 224] width 6 height 6
checkbox input "true"
click at [168, 194] on input "Memo for this transaction (Your recipient will see this)" at bounding box center [231, 192] width 282 height 19
type input "Transport refund for General Transport for the FCCU project"
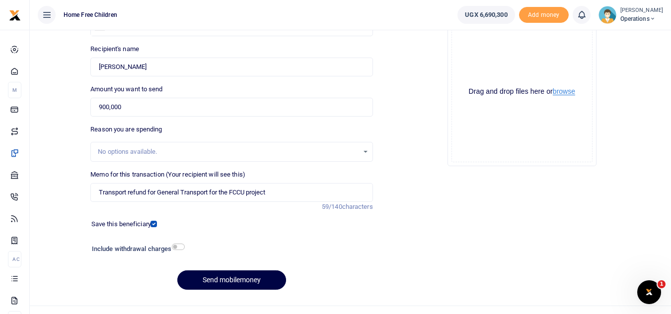
click at [558, 93] on button "browse" at bounding box center [564, 91] width 22 height 7
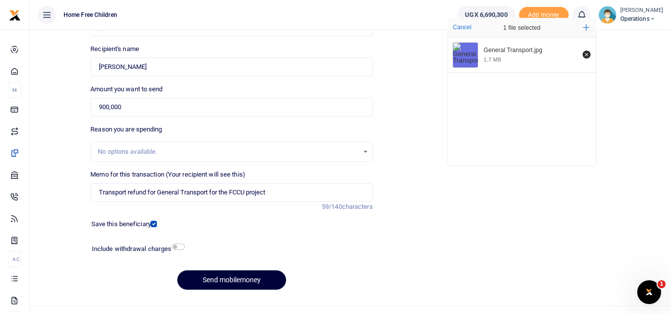
click at [204, 277] on button "Send mobilemoney" at bounding box center [231, 280] width 109 height 19
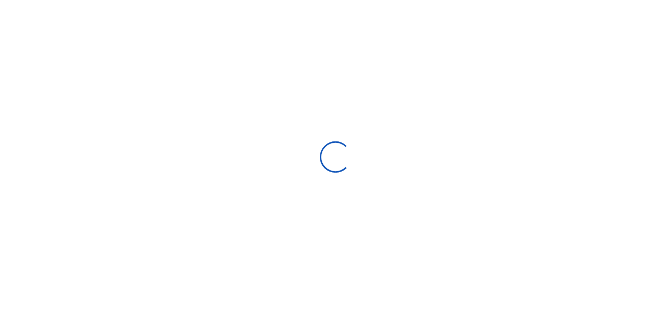
scroll to position [98, 0]
select select
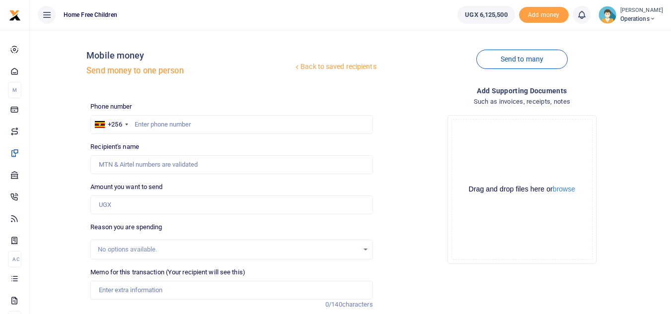
scroll to position [1, 0]
click at [656, 17] on icon at bounding box center [653, 18] width 6 height 7
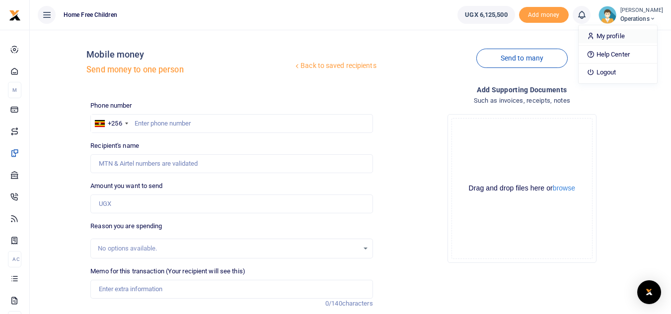
click at [602, 38] on link "My profile" at bounding box center [618, 36] width 78 height 14
